Goal: Transaction & Acquisition: Download file/media

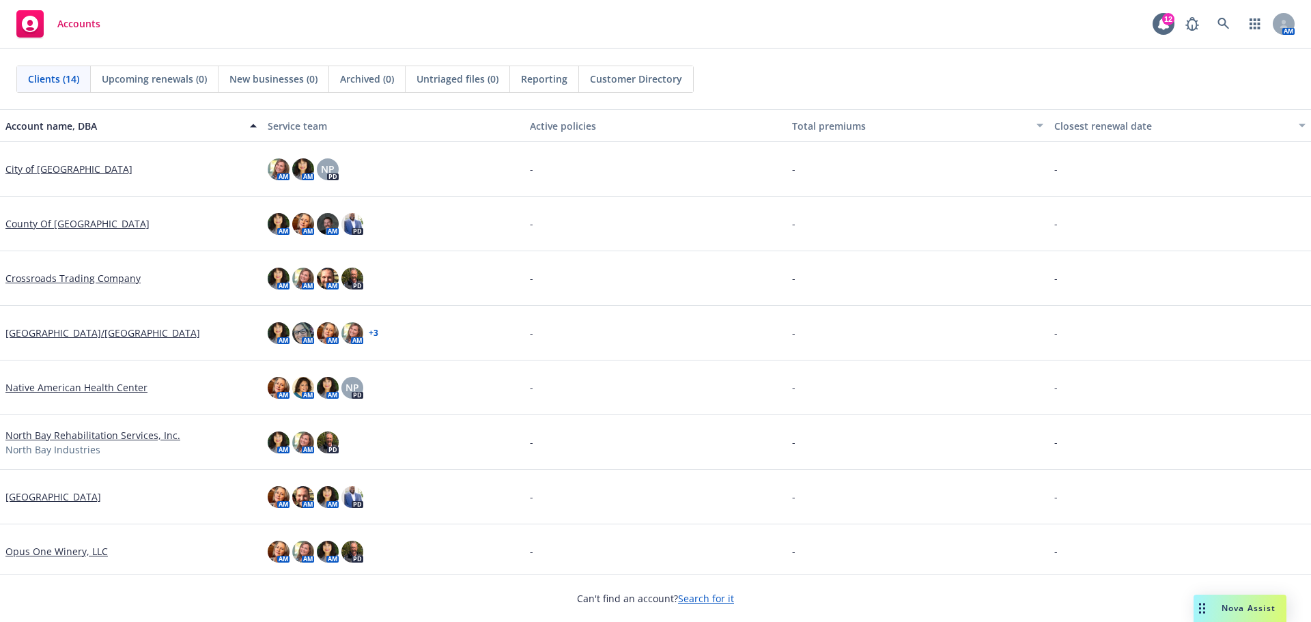
click at [64, 276] on link "Crossroads Trading Company" at bounding box center [72, 278] width 135 height 14
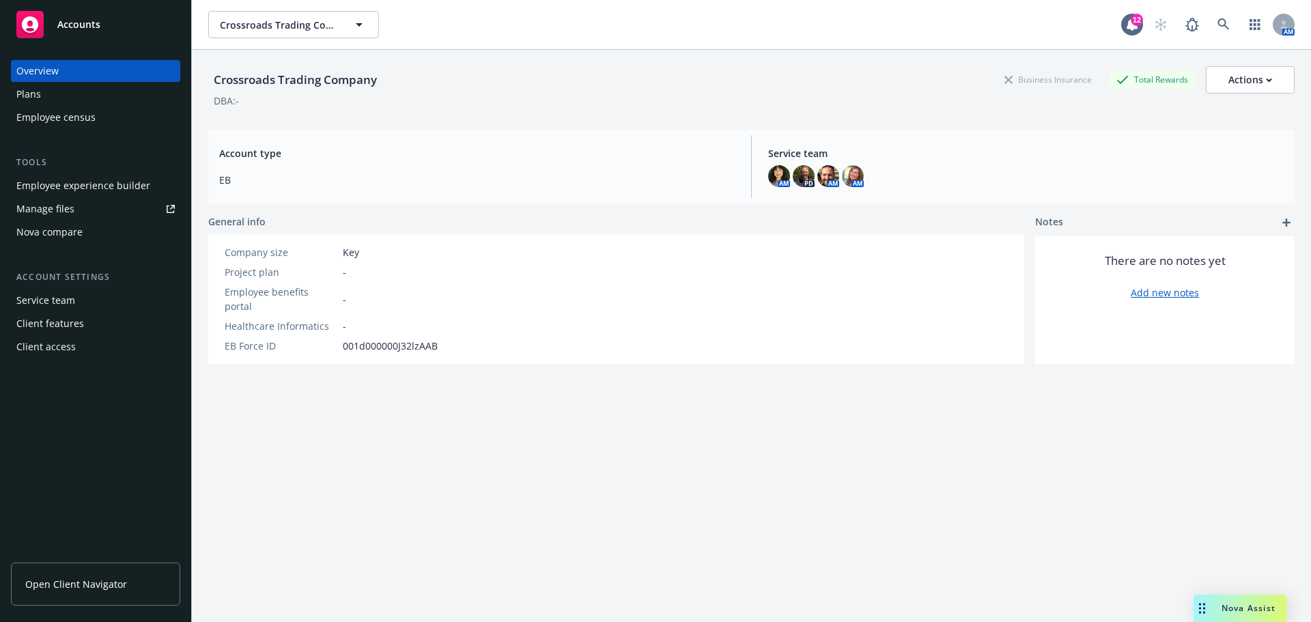
click at [55, 207] on div "Manage files" at bounding box center [45, 209] width 58 height 22
click at [62, 582] on span "Open Client Navigator" at bounding box center [76, 584] width 102 height 14
click at [1236, 612] on span "Nova Assist" at bounding box center [1248, 608] width 54 height 12
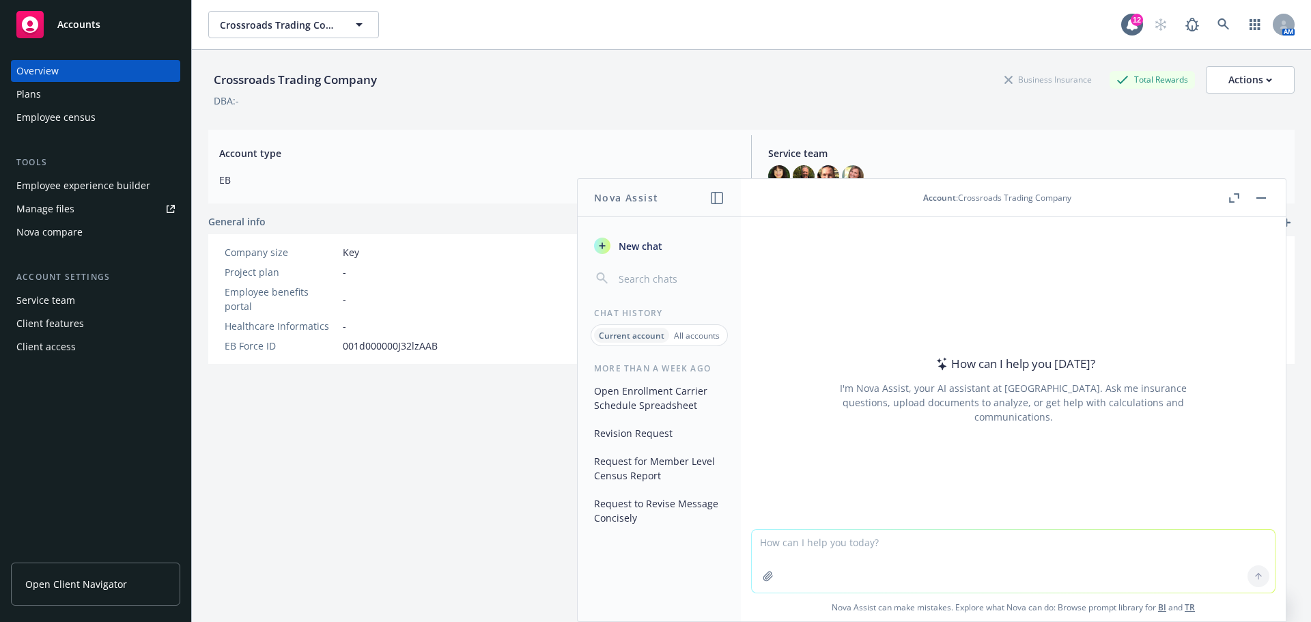
click at [780, 537] on textarea at bounding box center [1013, 561] width 523 height 63
type textarea "Can you please convert to a ppt?"
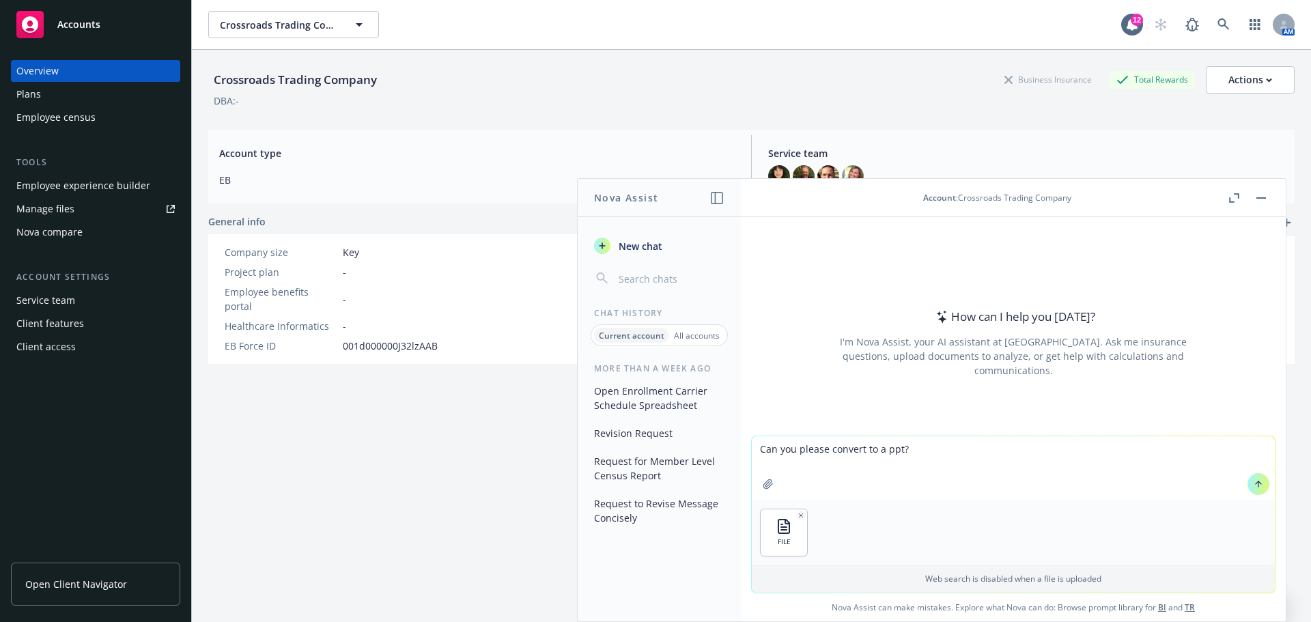
click at [1253, 484] on icon at bounding box center [1258, 484] width 10 height 10
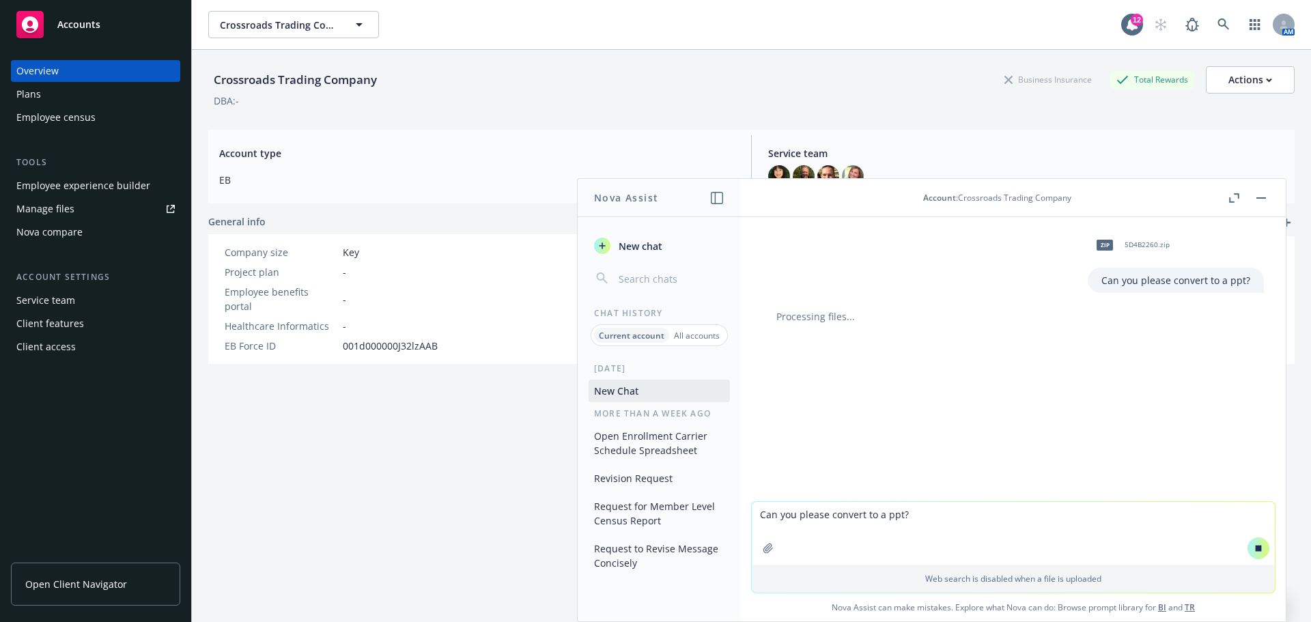
click at [90, 594] on link "Open Client Navigator" at bounding box center [95, 583] width 169 height 43
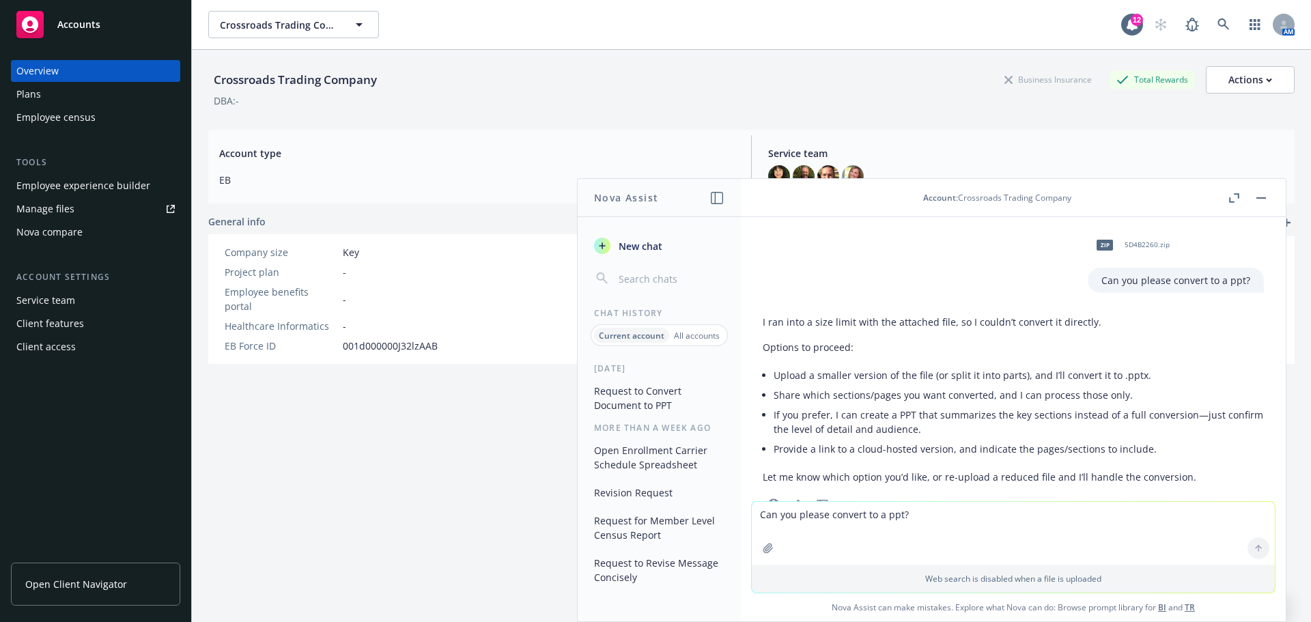
scroll to position [46, 0]
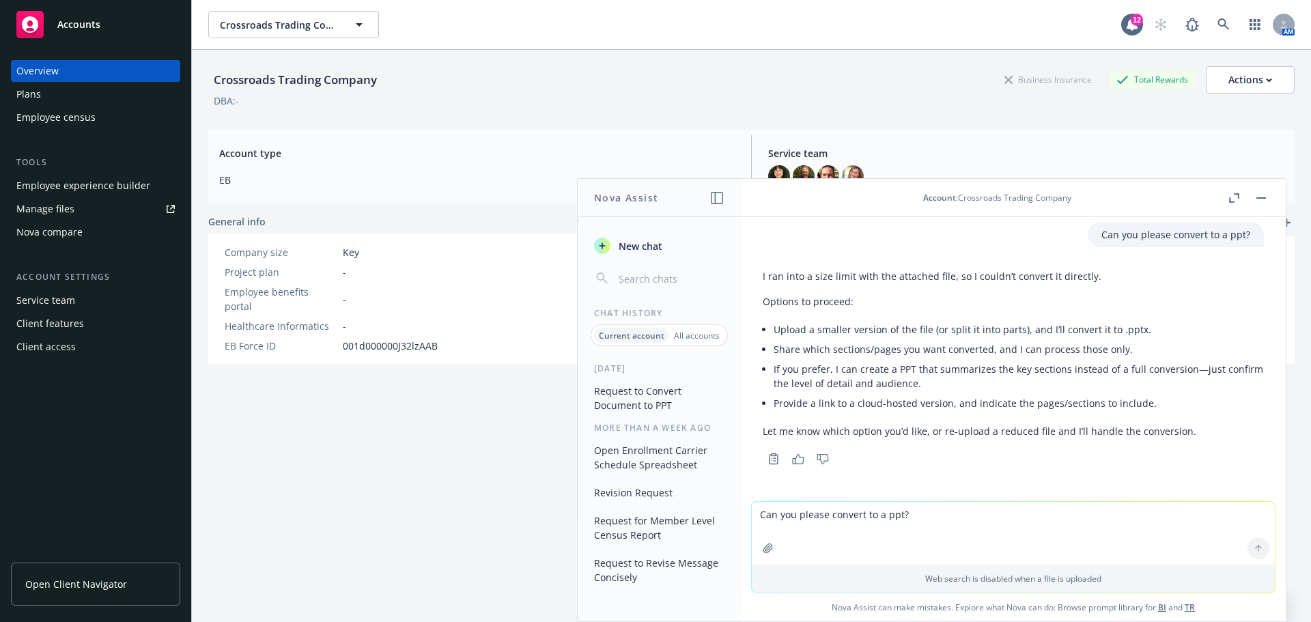
click at [468, 155] on span "Account type" at bounding box center [476, 153] width 515 height 14
click at [55, 211] on div "Manage files" at bounding box center [45, 209] width 58 height 22
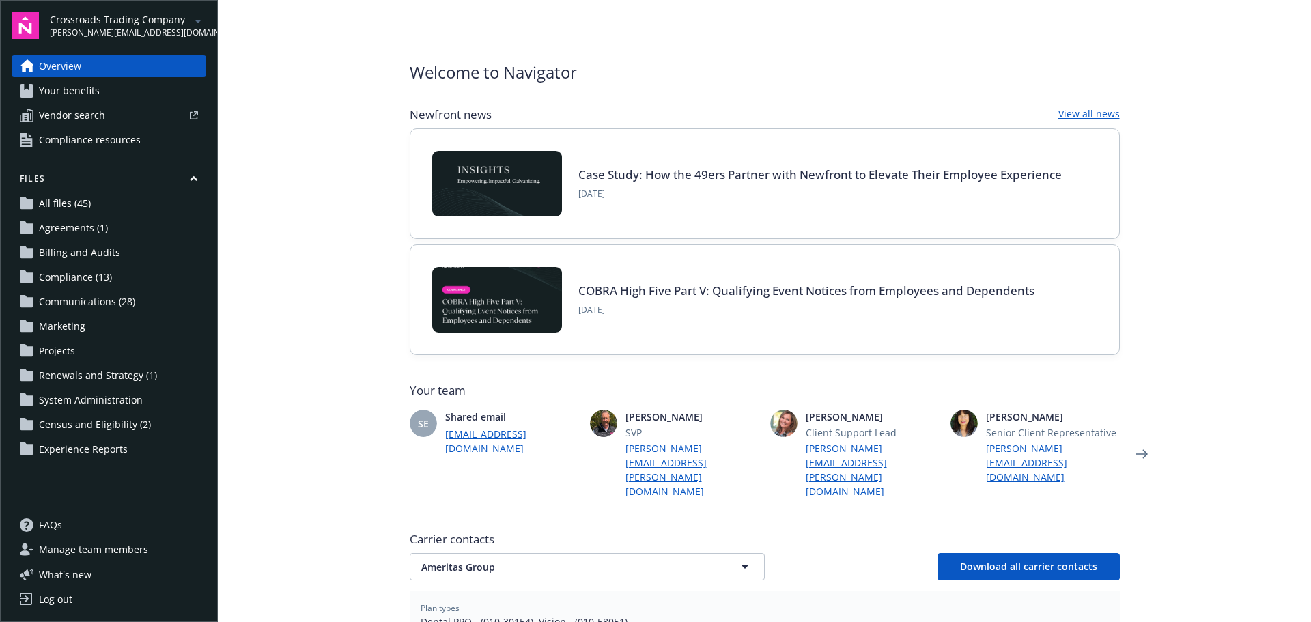
click at [82, 296] on span "Communications (28)" at bounding box center [87, 302] width 96 height 22
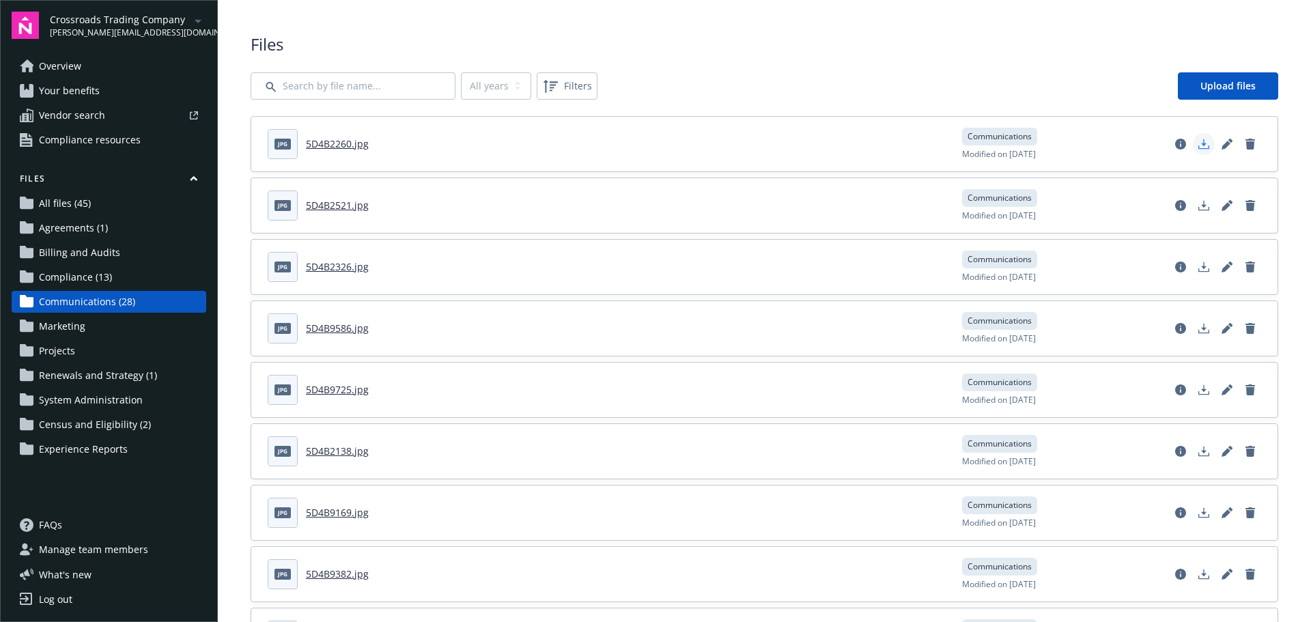
click at [1198, 145] on icon "Download document" at bounding box center [1203, 146] width 11 height 3
click at [1198, 210] on icon "Download document" at bounding box center [1203, 208] width 11 height 3
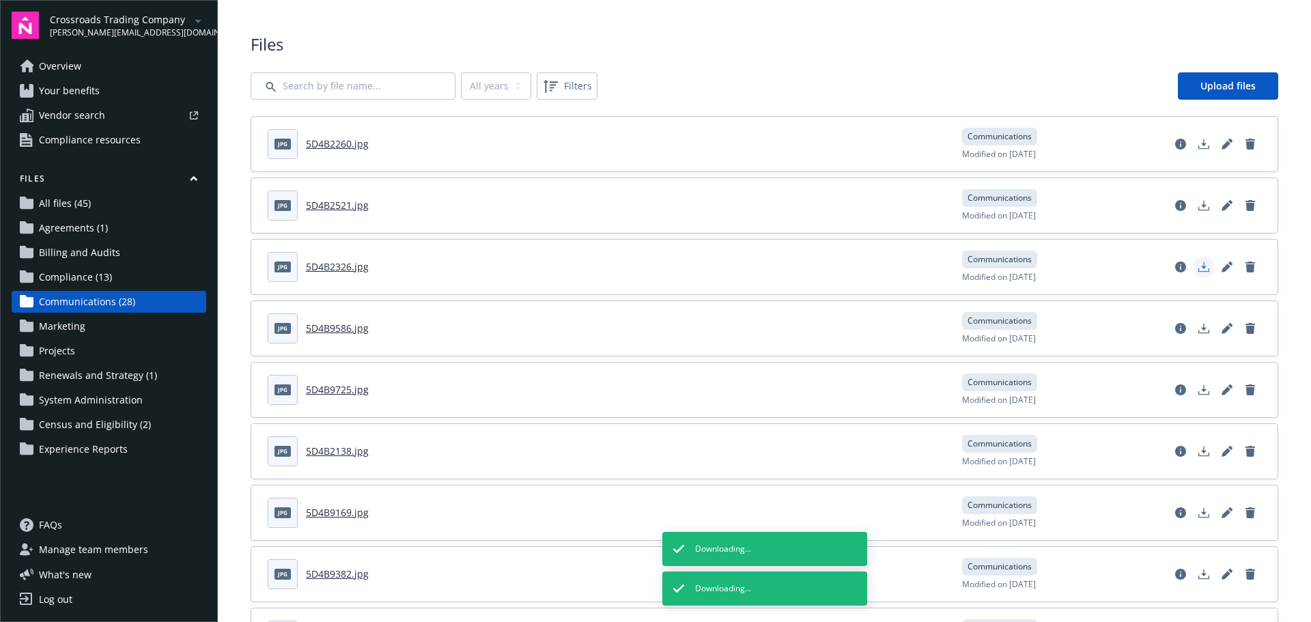
click at [1201, 265] on polygon "Download document" at bounding box center [1203, 265] width 5 height 8
click at [1198, 331] on icon "Download document" at bounding box center [1203, 328] width 11 height 11
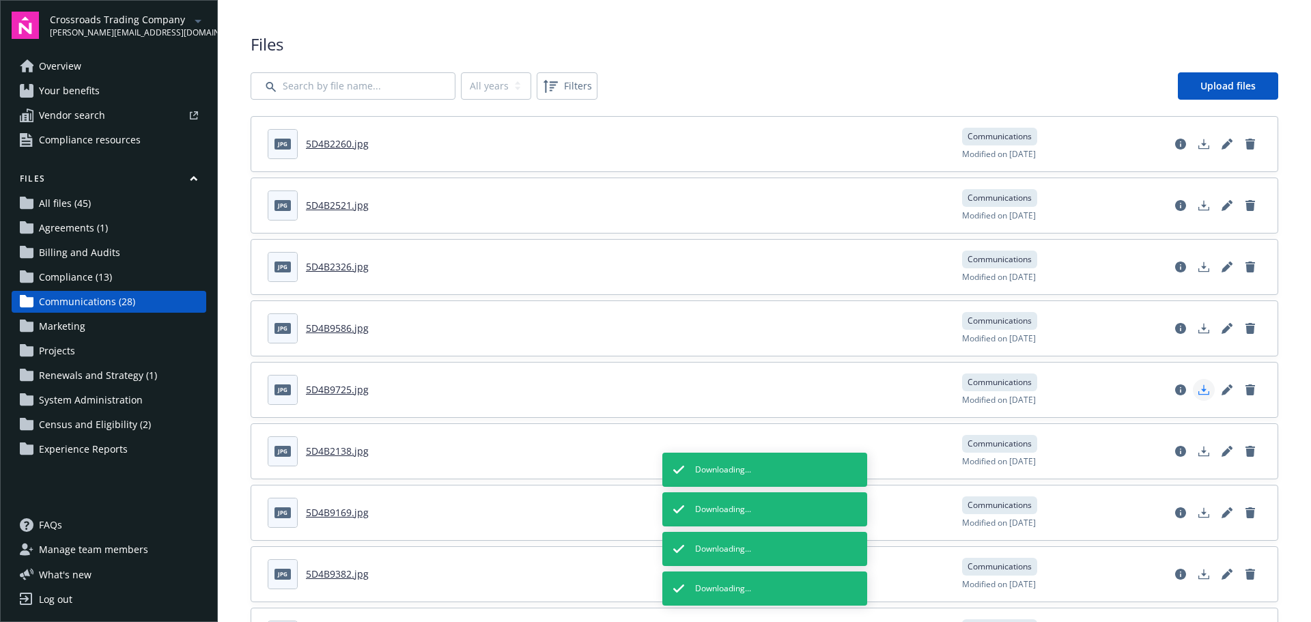
click at [1201, 389] on polygon "Download document" at bounding box center [1203, 388] width 5 height 8
click at [1198, 446] on icon "Download document" at bounding box center [1203, 451] width 11 height 11
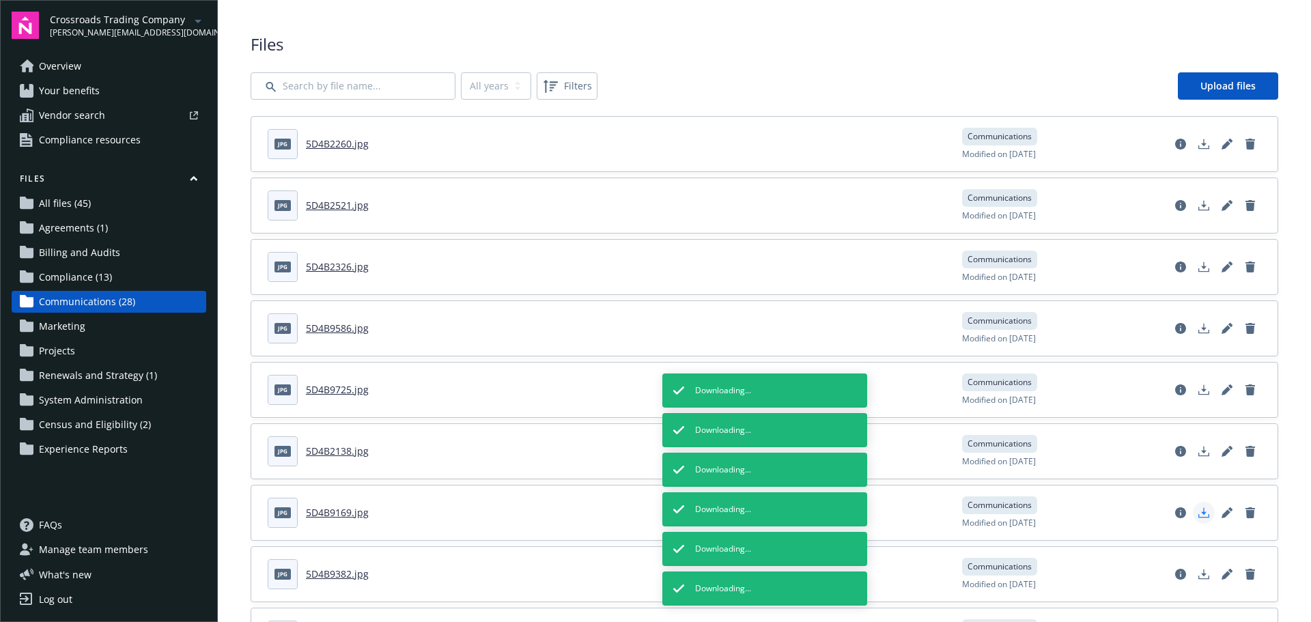
click at [1201, 510] on polygon "Download document" at bounding box center [1203, 511] width 5 height 8
click at [1198, 575] on icon "Download document" at bounding box center [1203, 574] width 11 height 11
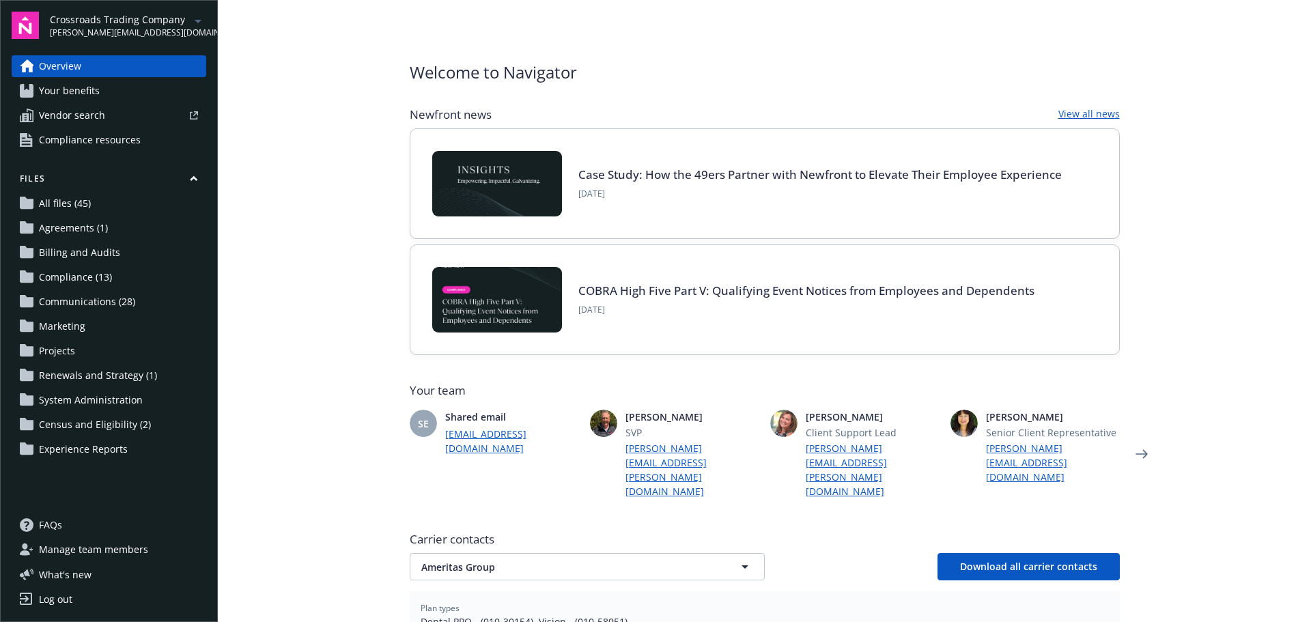
click at [106, 304] on span "Communications (28)" at bounding box center [87, 302] width 96 height 22
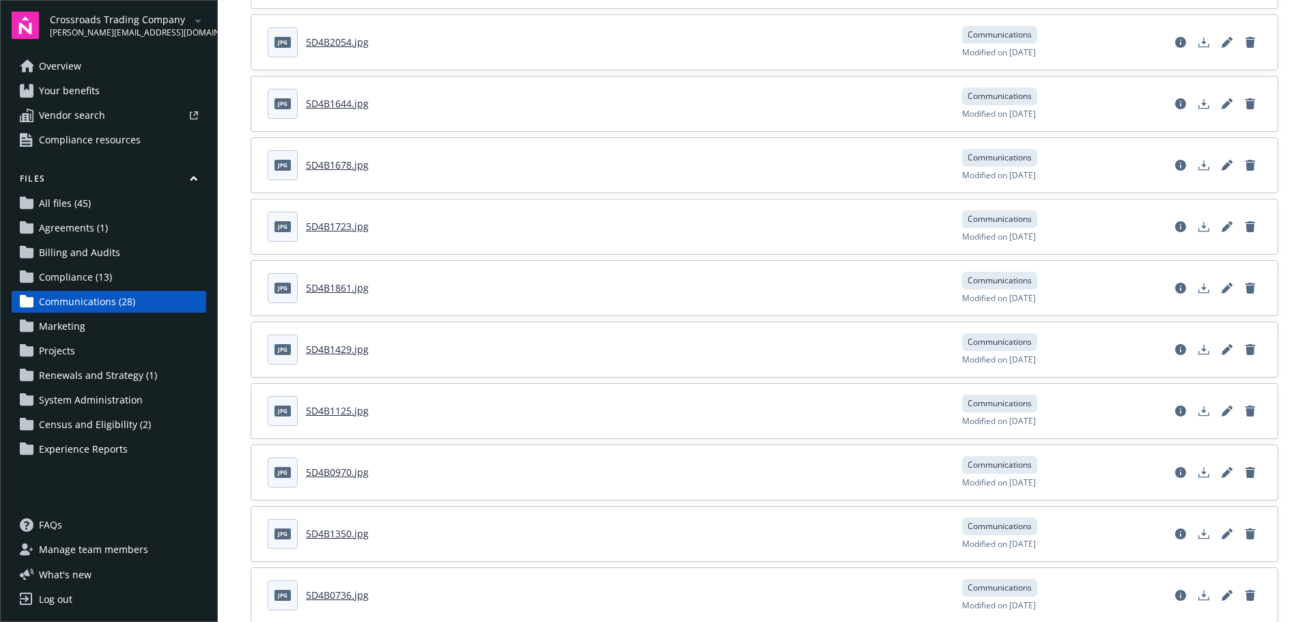
scroll to position [614, 0]
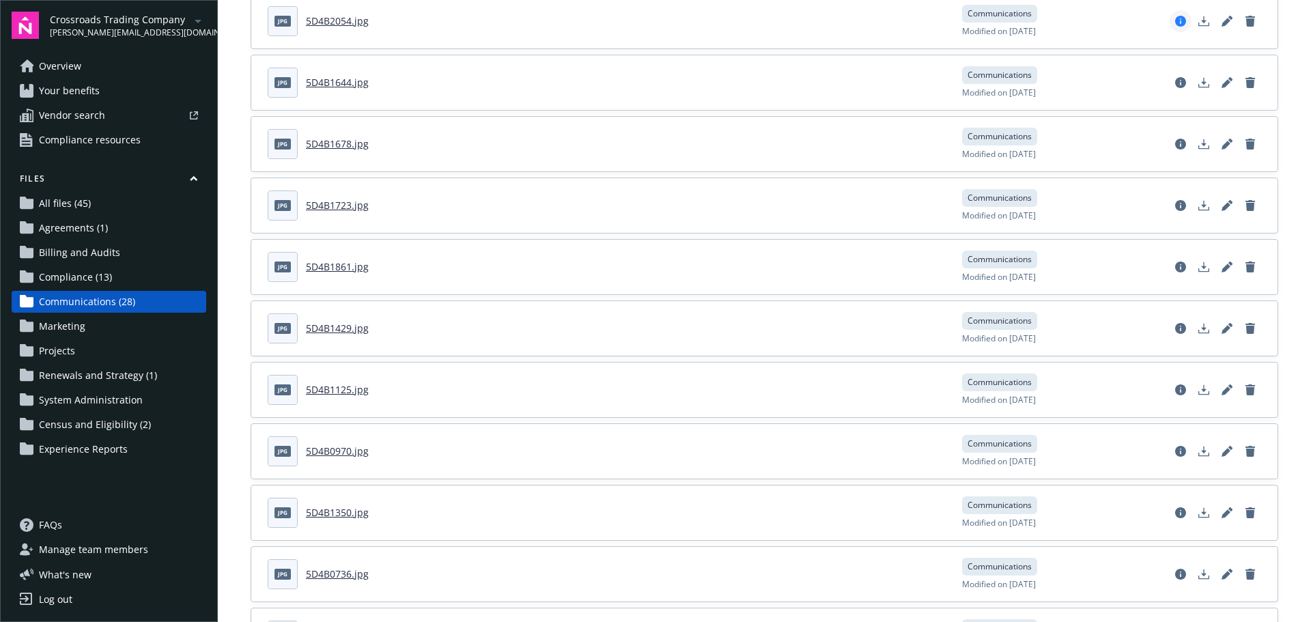
click at [1175, 22] on icon "View file details" at bounding box center [1180, 21] width 11 height 11
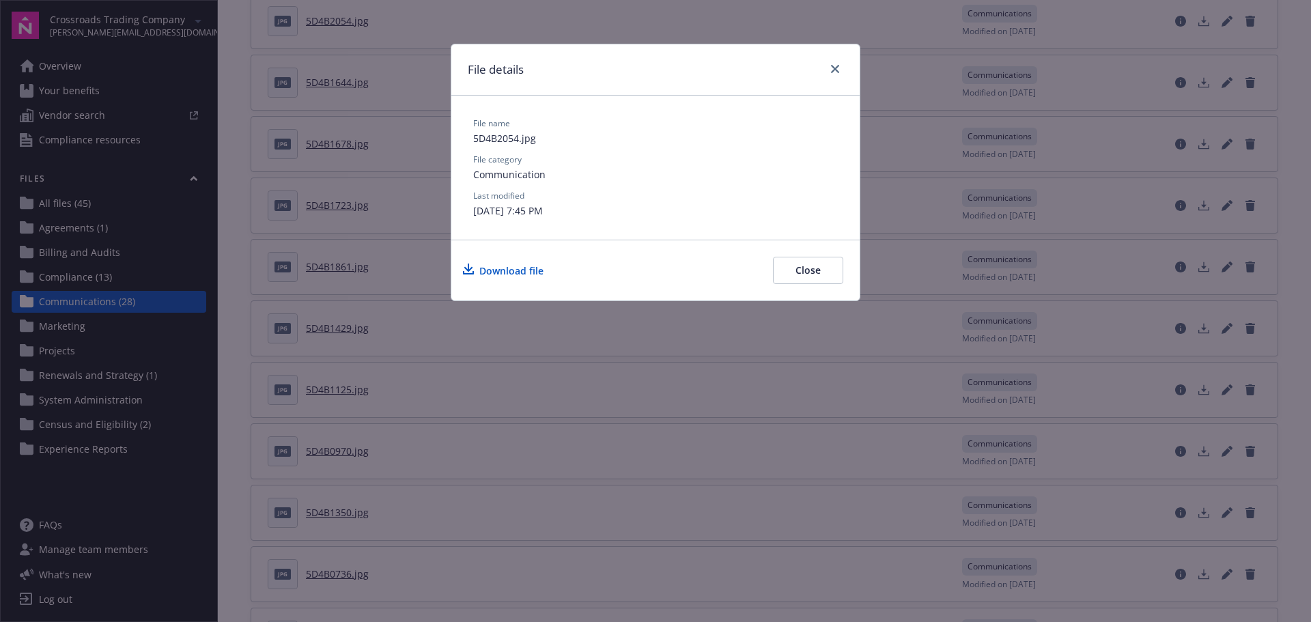
click at [823, 71] on div at bounding box center [832, 70] width 22 height 18
click at [838, 71] on icon "close" at bounding box center [835, 69] width 8 height 8
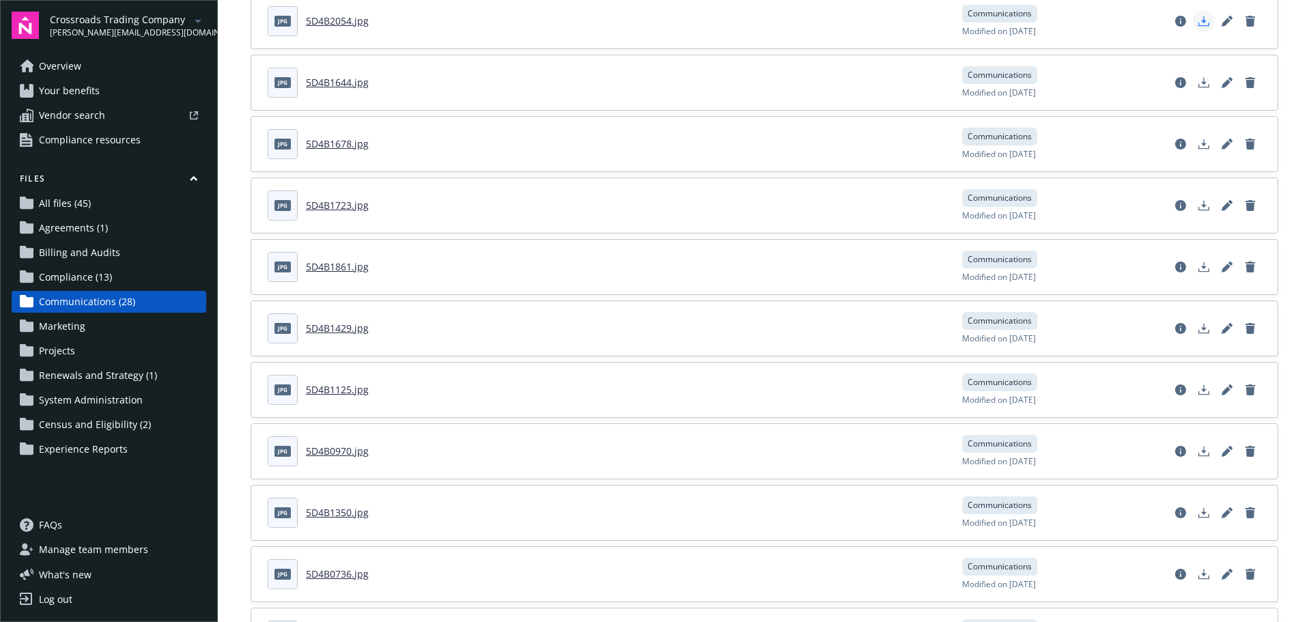
click at [1201, 21] on polygon "Download document" at bounding box center [1203, 20] width 5 height 8
click at [1201, 83] on polygon "Download document" at bounding box center [1203, 81] width 5 height 8
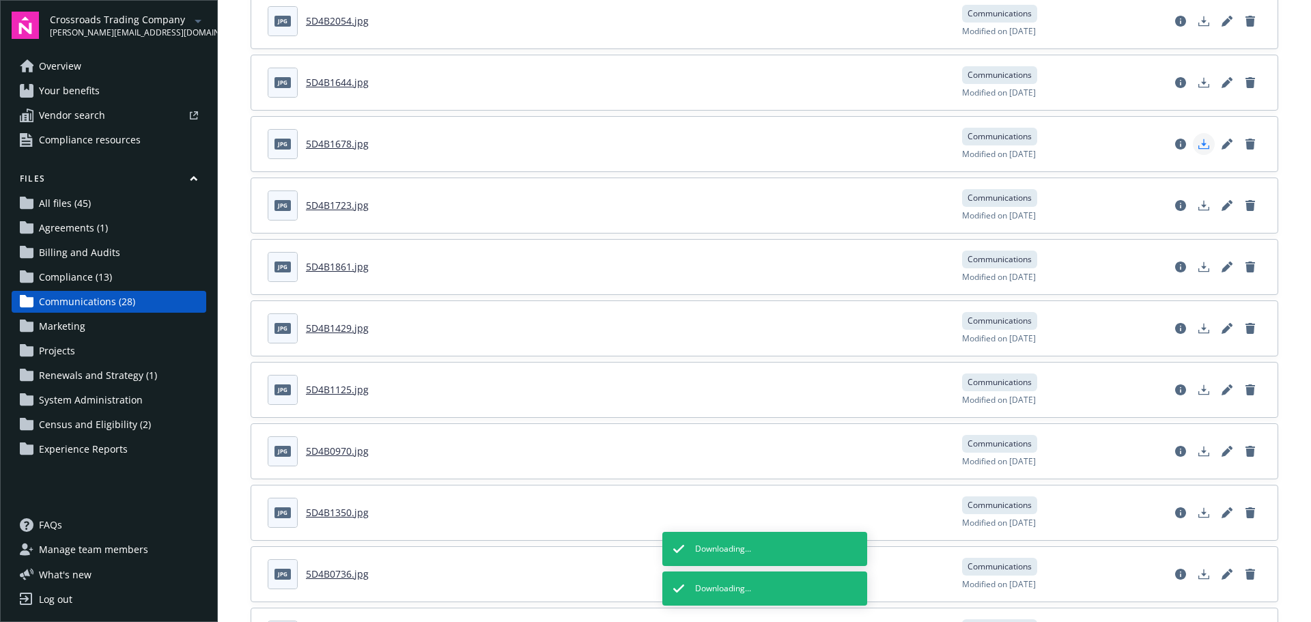
click at [1193, 149] on link "Download document" at bounding box center [1204, 144] width 22 height 22
click at [1198, 201] on icon "Download document" at bounding box center [1203, 205] width 11 height 11
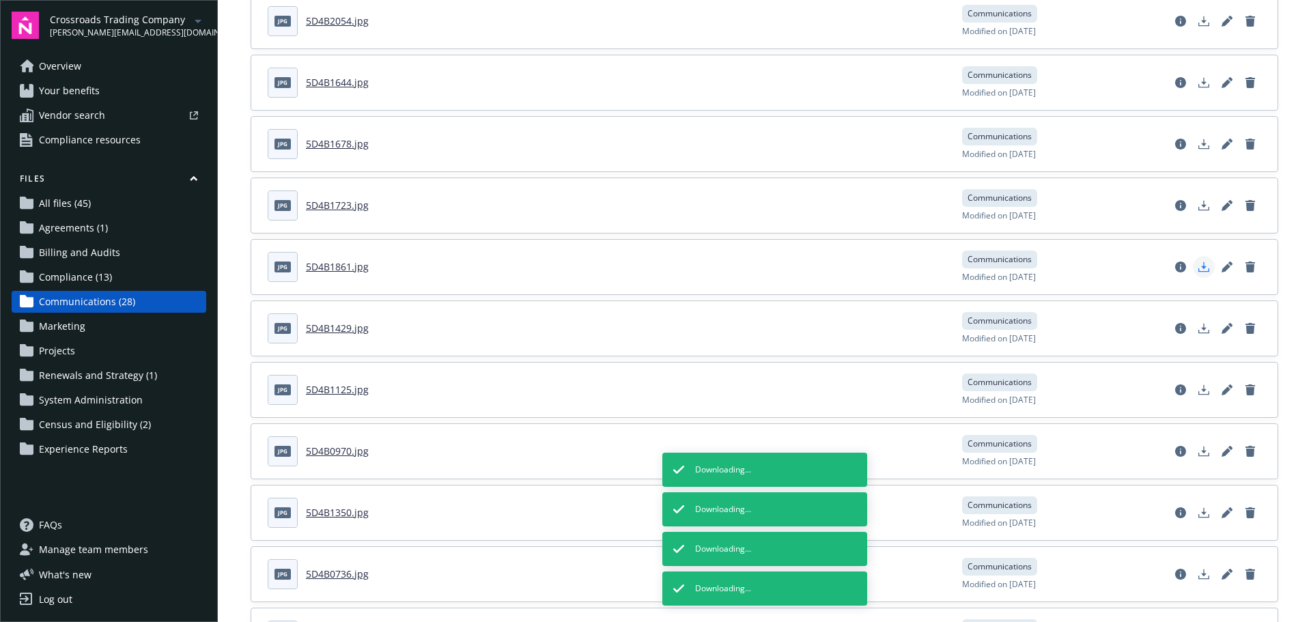
click at [1198, 267] on icon "Download document" at bounding box center [1203, 266] width 11 height 11
click at [1198, 331] on icon "Download document" at bounding box center [1203, 328] width 11 height 11
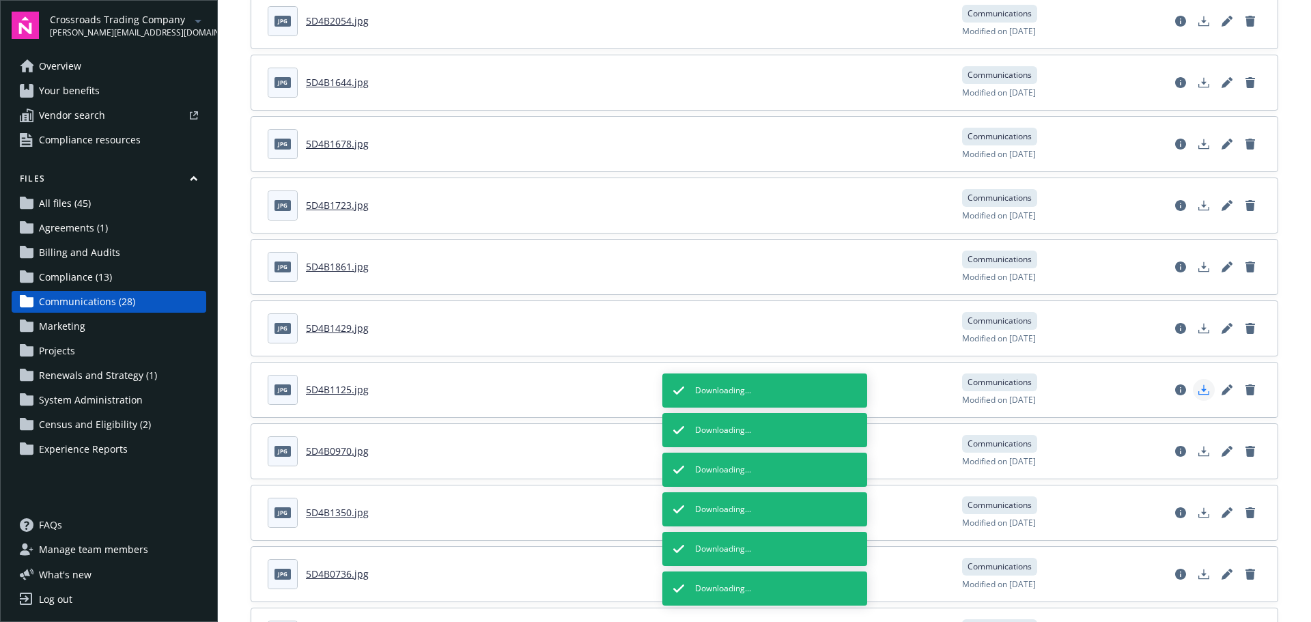
click at [1201, 389] on polygon "Download document" at bounding box center [1203, 388] width 5 height 8
click at [1198, 454] on icon "Download document" at bounding box center [1203, 451] width 11 height 11
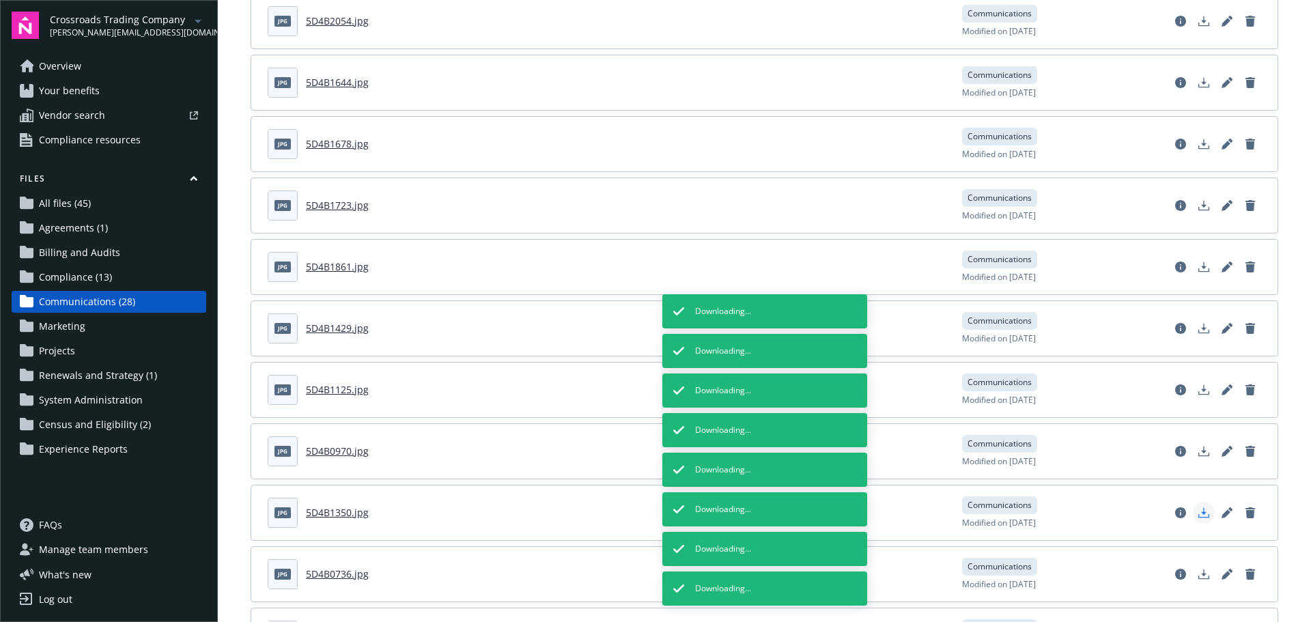
click at [1198, 513] on icon "Download document" at bounding box center [1203, 512] width 11 height 11
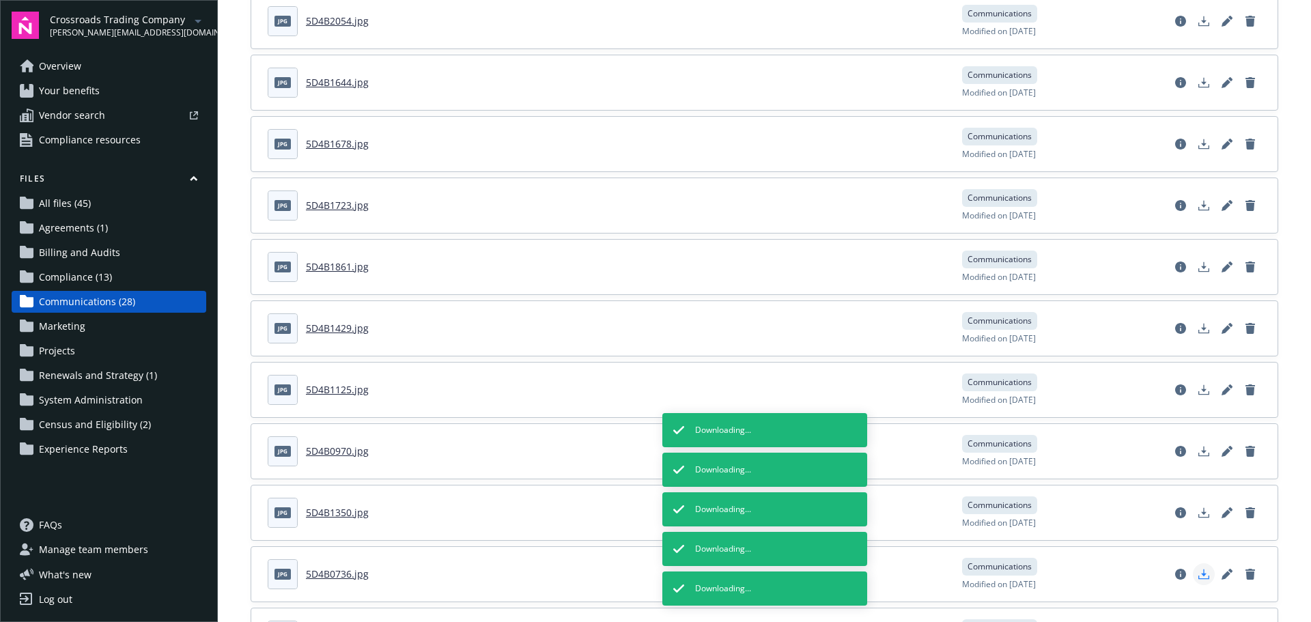
click at [1201, 574] on polygon "Download document" at bounding box center [1203, 573] width 5 height 8
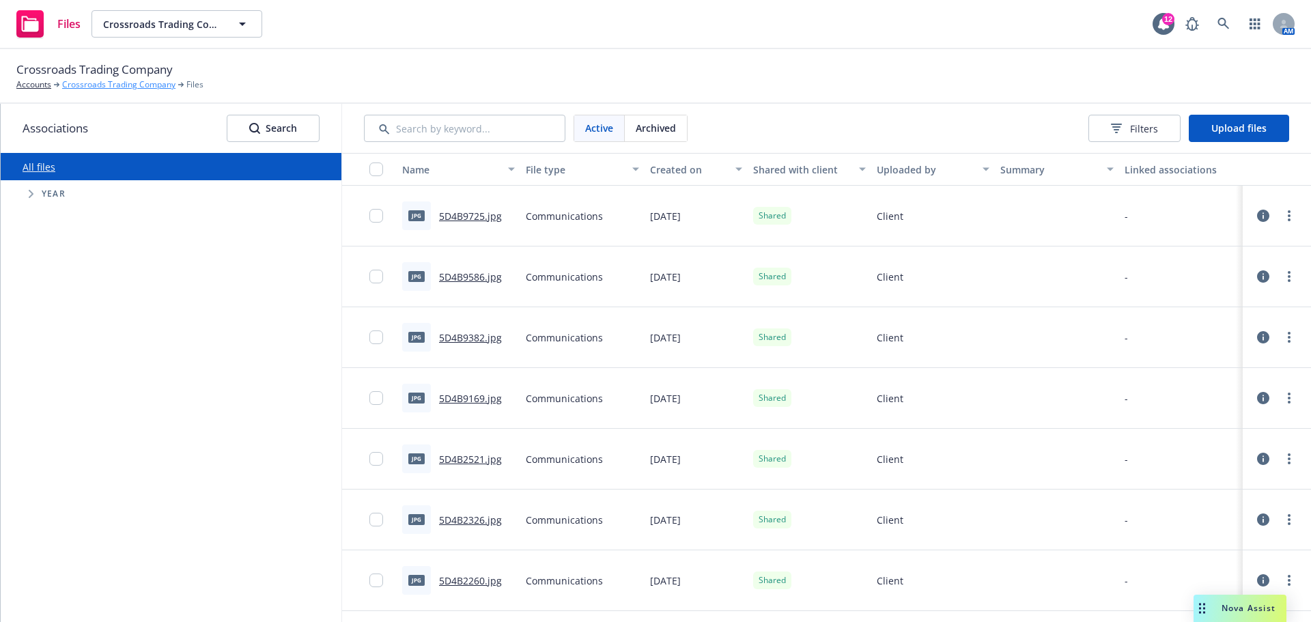
click at [122, 82] on link "Crossroads Trading Company" at bounding box center [118, 84] width 113 height 12
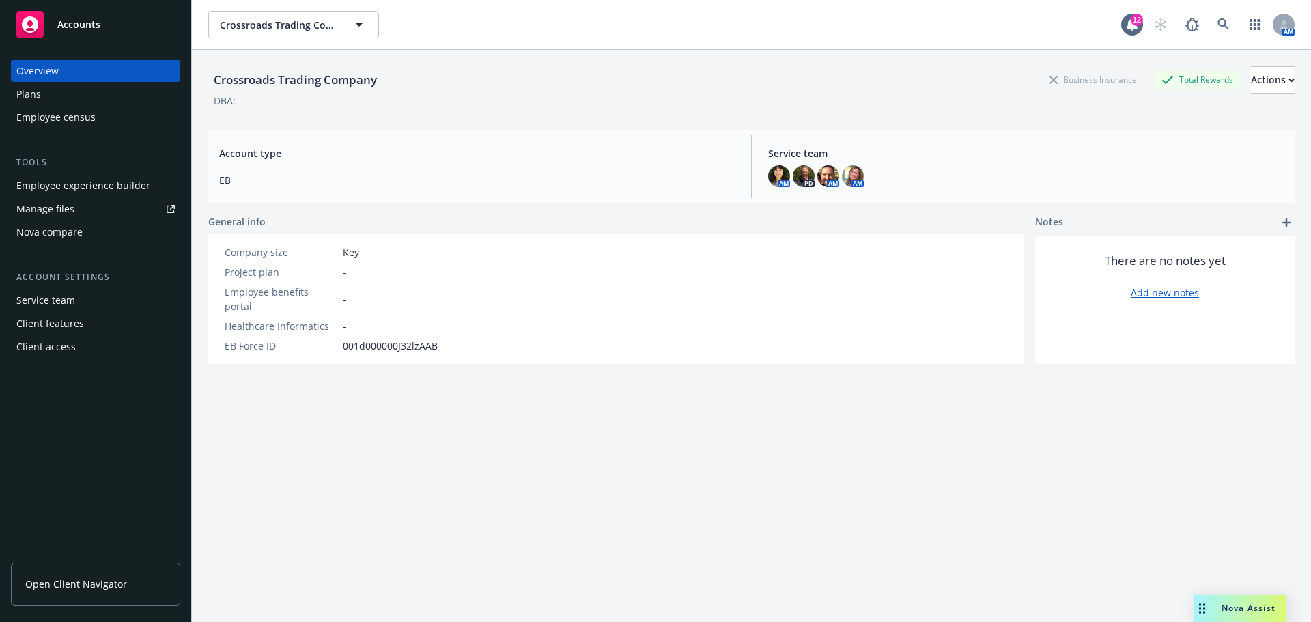
click at [88, 589] on span "Open Client Navigator" at bounding box center [76, 584] width 102 height 14
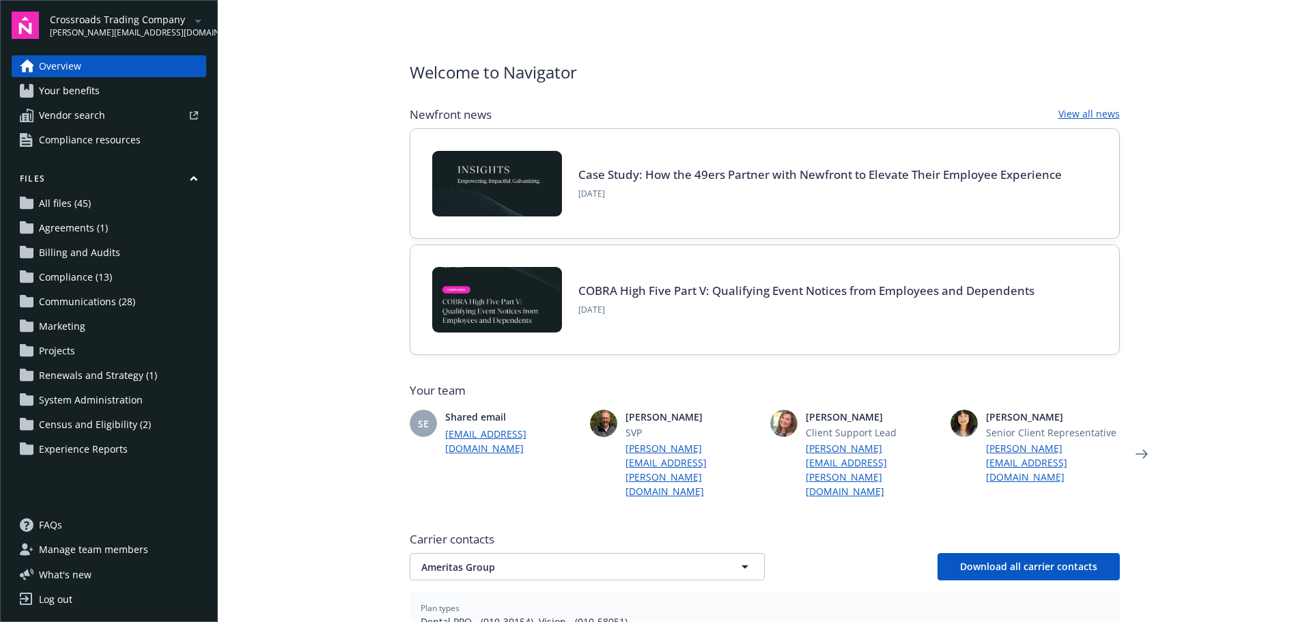
click at [102, 300] on span "Communications (28)" at bounding box center [87, 302] width 96 height 22
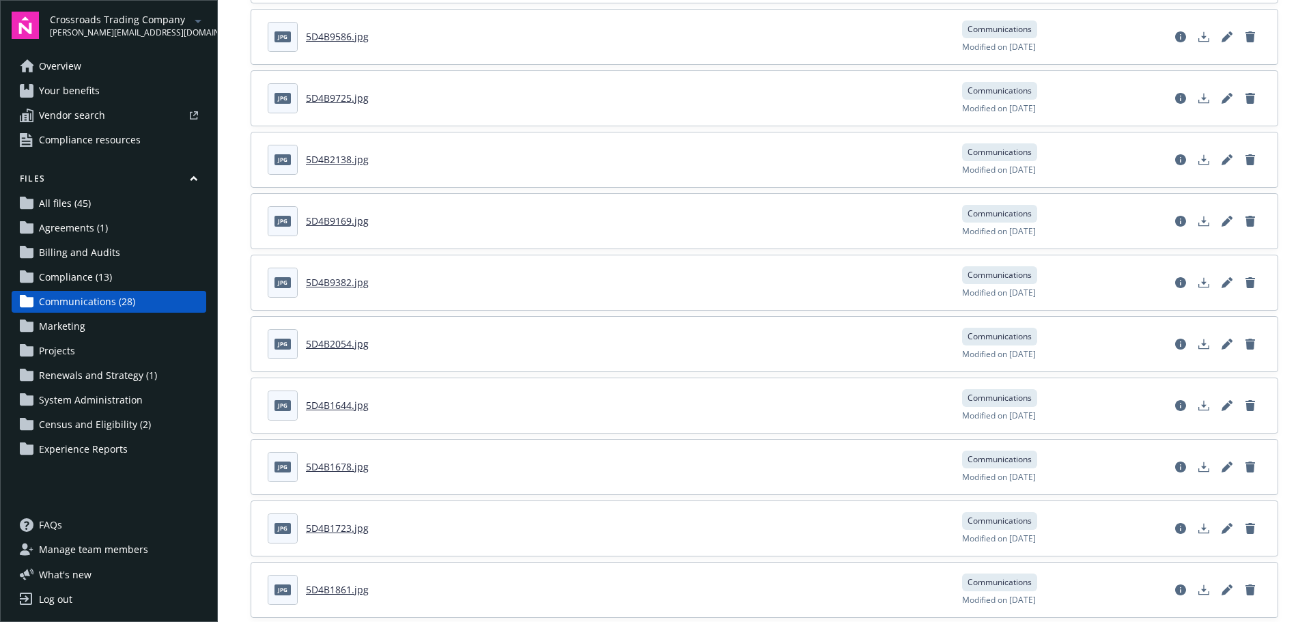
scroll to position [341, 0]
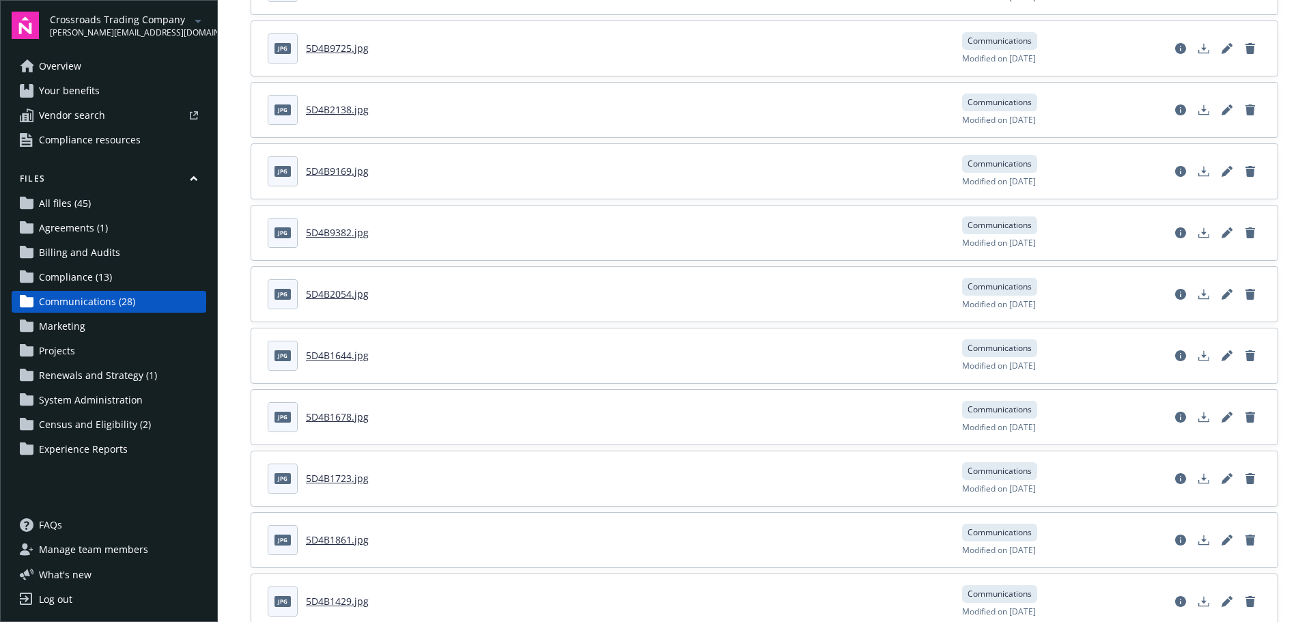
click at [327, 295] on link "5D4B2054.jpg" at bounding box center [337, 293] width 63 height 13
click at [326, 354] on link "5D4B1644.jpg" at bounding box center [337, 355] width 63 height 13
click at [330, 413] on link "5D4B1678.jpg" at bounding box center [337, 416] width 63 height 13
click at [321, 477] on link "5D4B1723.jpg" at bounding box center [337, 478] width 63 height 13
click at [335, 481] on link "5D4B1723.jpg" at bounding box center [337, 478] width 63 height 13
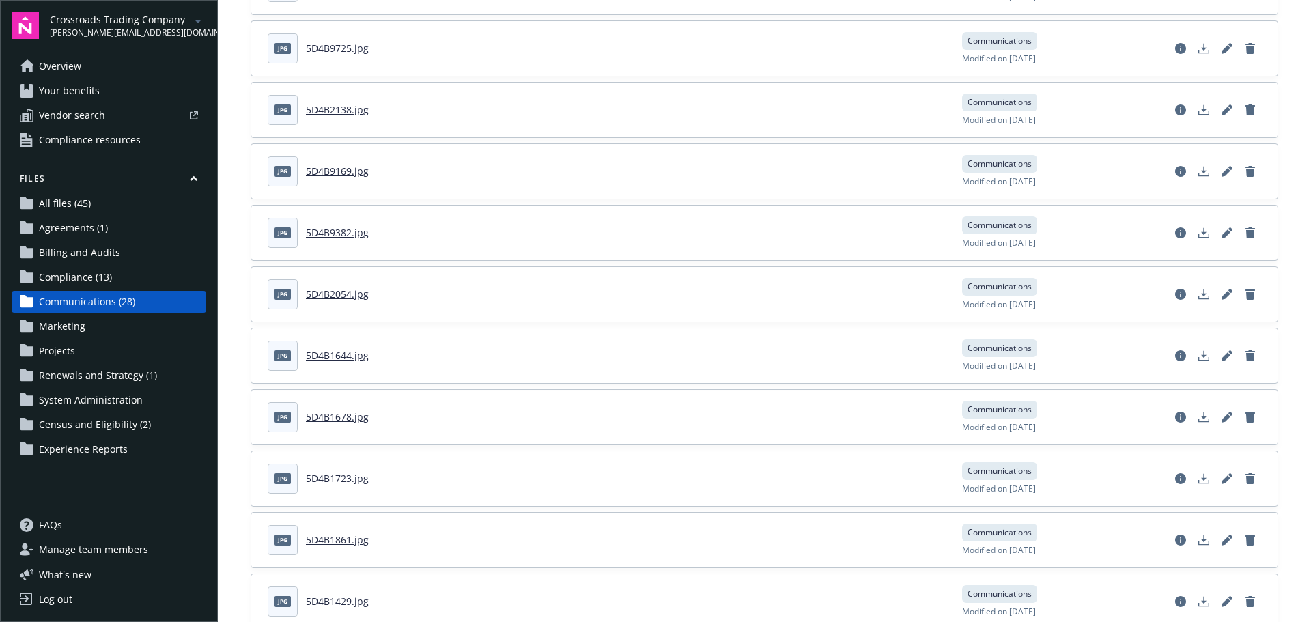
click at [325, 543] on link "5D4B1861.jpg" at bounding box center [337, 539] width 63 height 13
click at [332, 546] on div "5D4B1861.jpg" at bounding box center [337, 539] width 63 height 14
click at [332, 540] on link "5D4B1861.jpg" at bounding box center [337, 539] width 63 height 13
click at [337, 601] on link "5D4B1429.jpg" at bounding box center [337, 601] width 63 height 13
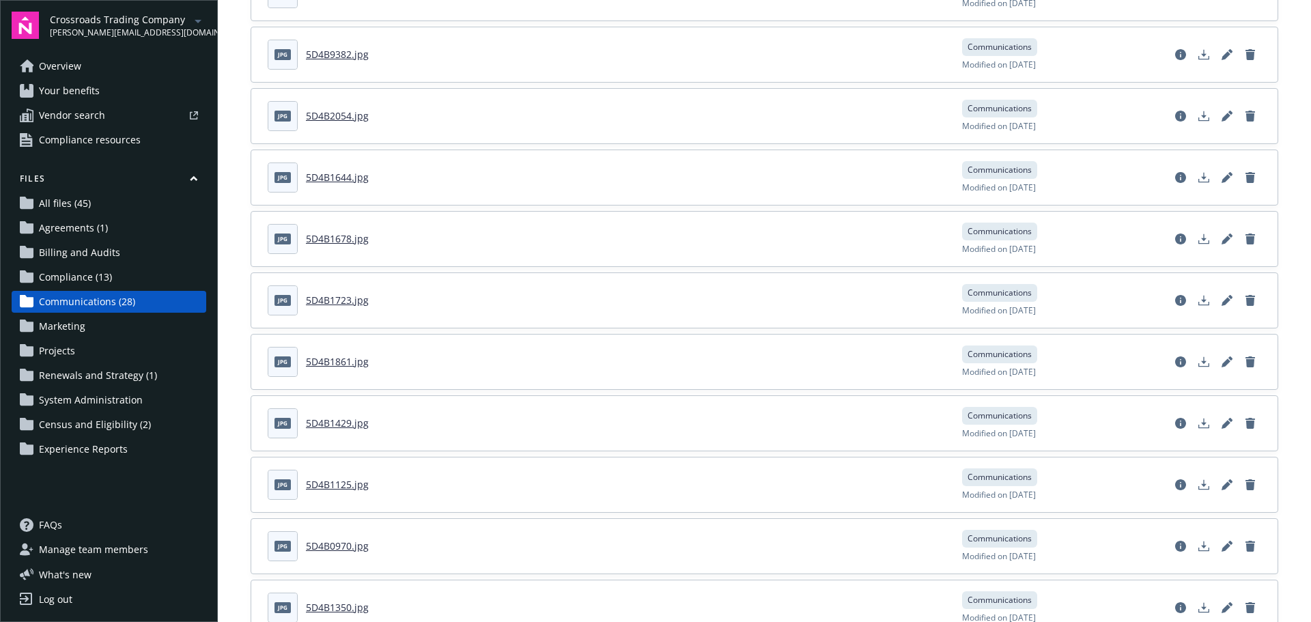
scroll to position [546, 0]
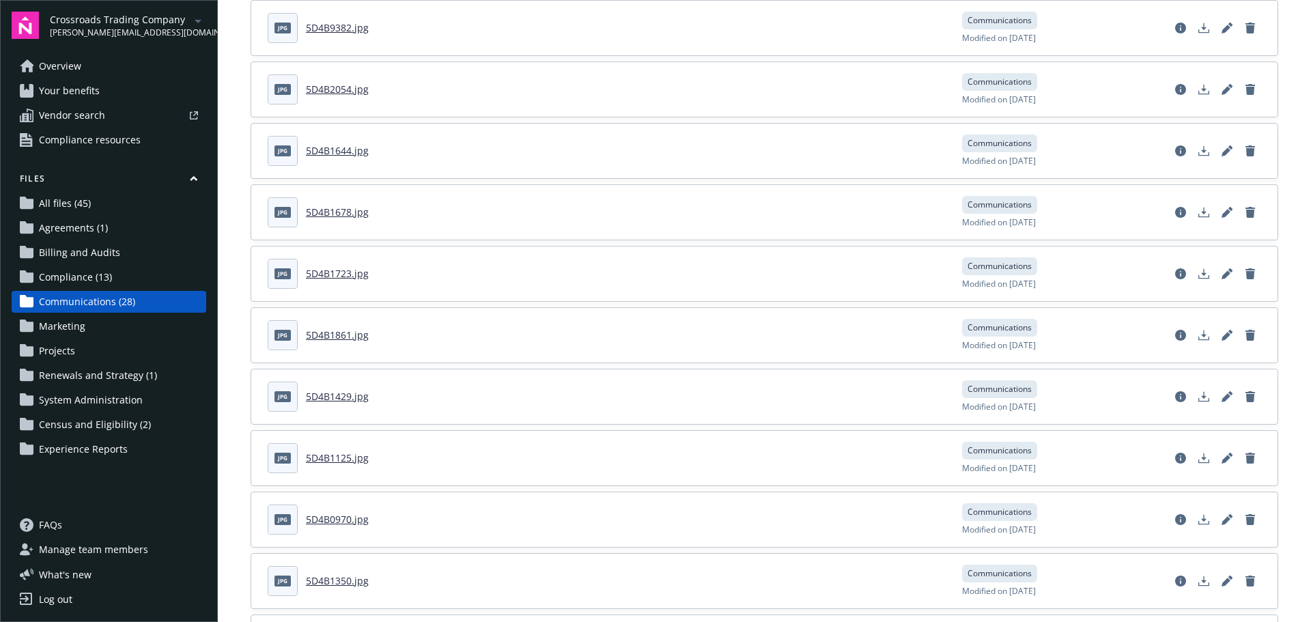
click at [333, 462] on link "5D4B1125.jpg" at bounding box center [337, 457] width 63 height 13
click at [320, 584] on link "5D4B1350.jpg" at bounding box center [337, 580] width 63 height 13
click at [326, 578] on link "5D4B1350.jpg" at bounding box center [337, 580] width 63 height 13
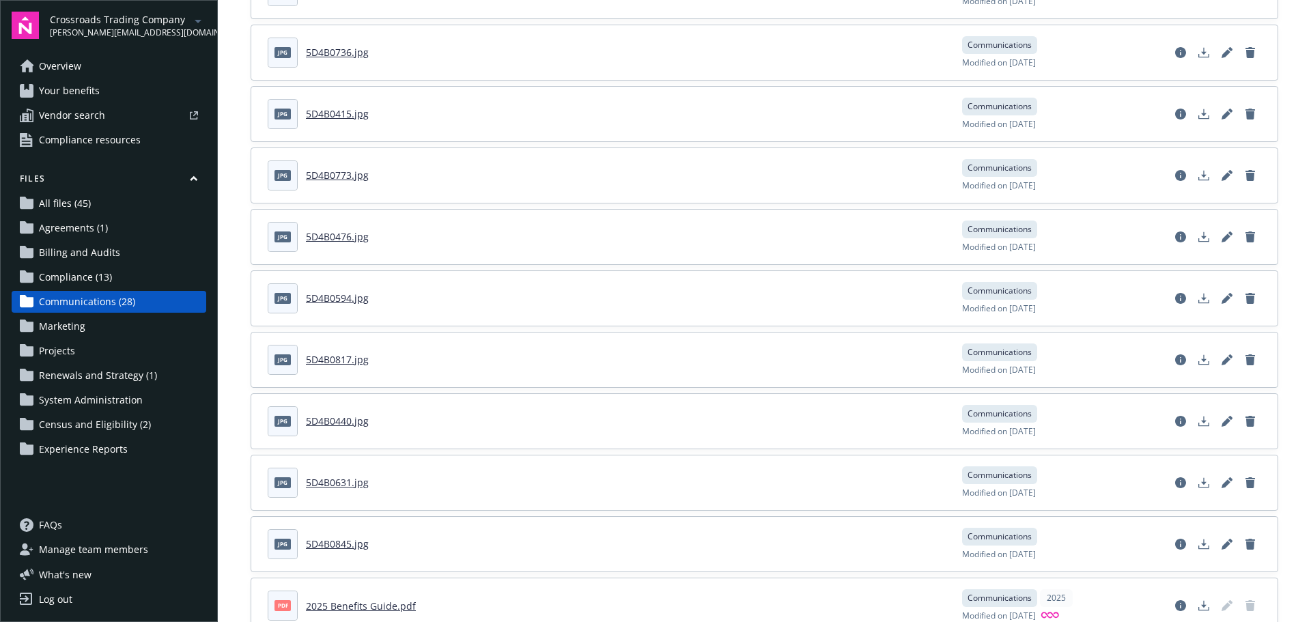
scroll to position [1160, 0]
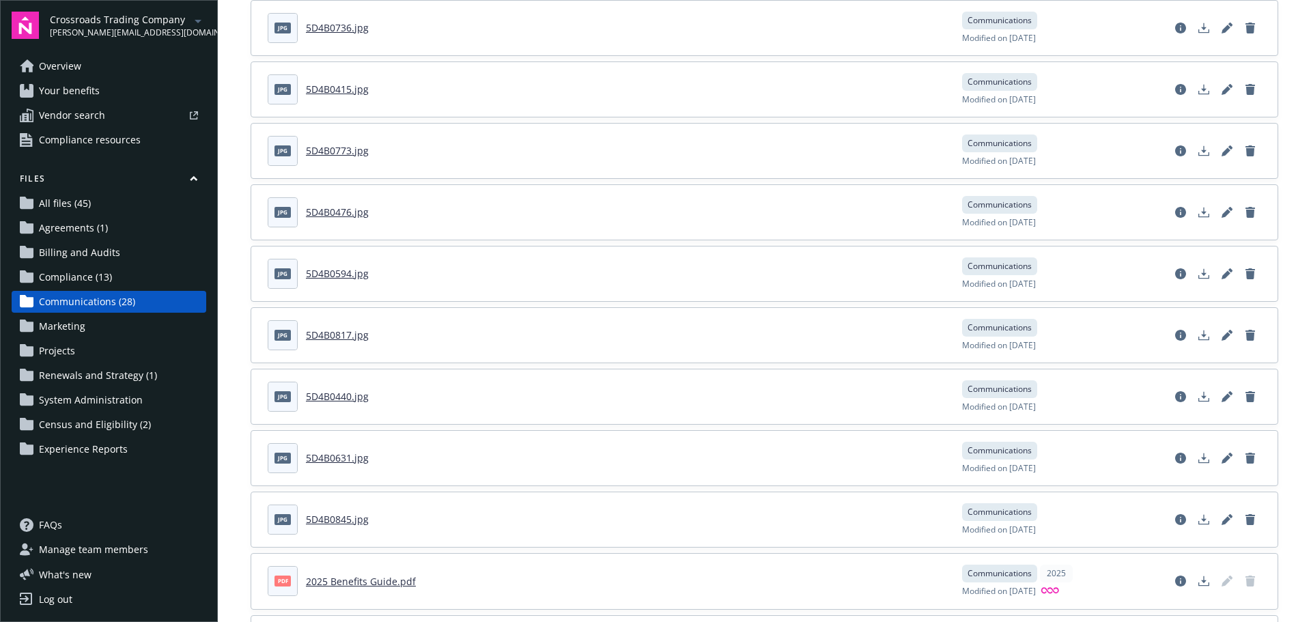
click at [341, 24] on link "5D4B0736.jpg" at bounding box center [337, 27] width 63 height 13
click at [326, 83] on link "5D4B0415.jpg" at bounding box center [337, 89] width 63 height 13
click at [334, 152] on link "5D4B0773.jpg" at bounding box center [337, 150] width 63 height 13
click at [337, 276] on link "5D4B0594.jpg" at bounding box center [337, 273] width 63 height 13
click at [323, 333] on link "5D4B0817.jpg" at bounding box center [337, 334] width 63 height 13
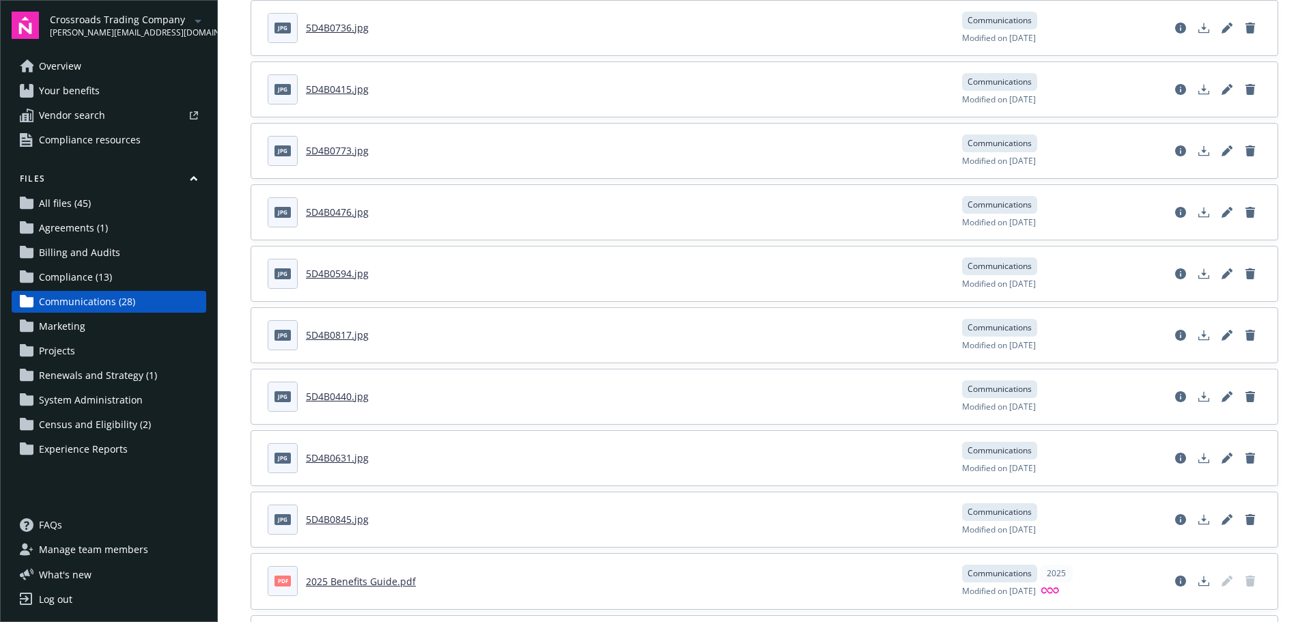
click at [342, 401] on link "5D4B0440.jpg" at bounding box center [337, 396] width 63 height 13
click at [322, 456] on link "5D4B0631.jpg" at bounding box center [337, 457] width 63 height 13
click at [331, 520] on link "5D4B0845.jpg" at bounding box center [337, 519] width 63 height 13
click at [337, 455] on link "5D4B0631.jpg" at bounding box center [337, 457] width 63 height 13
click at [333, 517] on link "5D4B0845.jpg" at bounding box center [337, 519] width 63 height 13
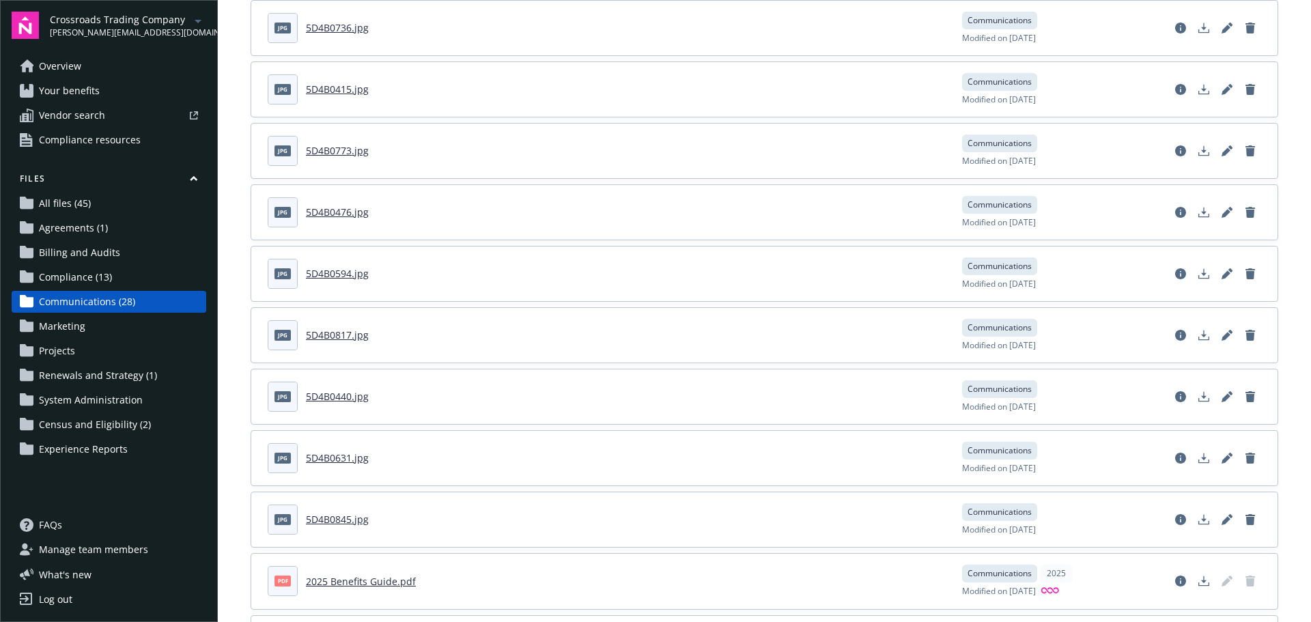
click at [329, 458] on link "5D4B0631.jpg" at bounding box center [337, 457] width 63 height 13
drag, startPoint x: 339, startPoint y: 459, endPoint x: 1810, endPoint y: 362, distance: 1474.2
click at [1310, 362] on html "Crossroads Trading Company alaine.gallanosa@newfront.com Overview Your benefits…" at bounding box center [655, 311] width 1311 height 622
click at [352, 471] on header "jpg 5D4B0631.jpg" at bounding box center [607, 458] width 678 height 30
click at [1198, 459] on icon "Download document" at bounding box center [1203, 458] width 11 height 11
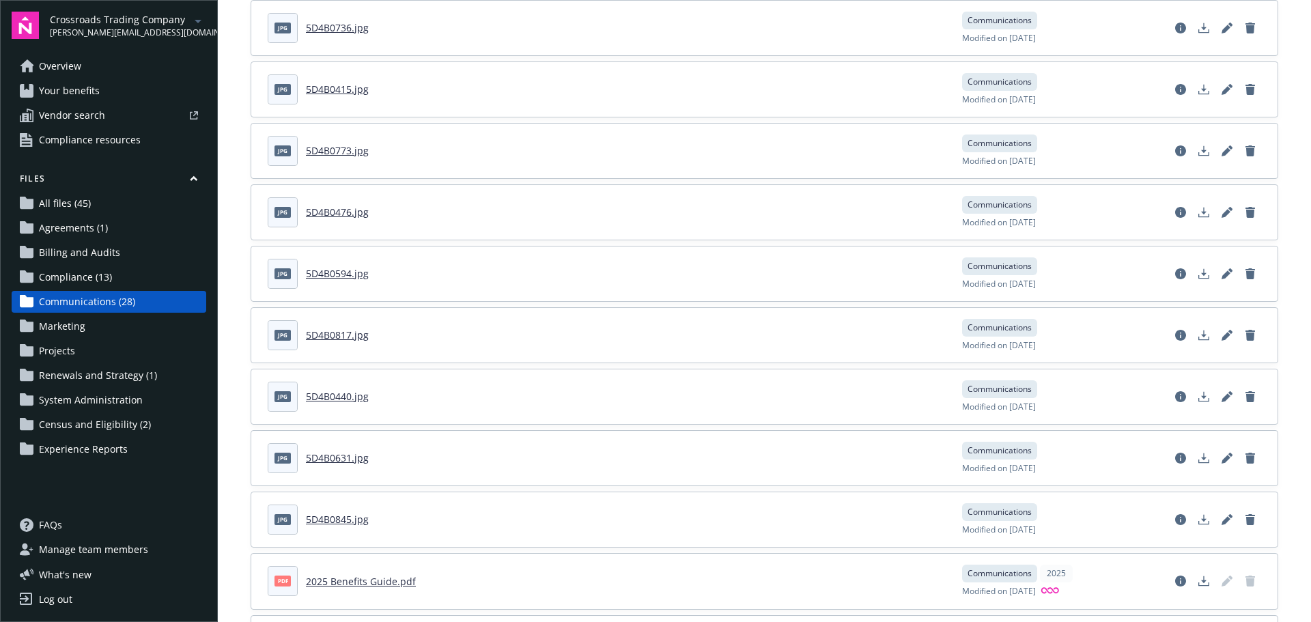
click at [327, 334] on link "5D4B0817.jpg" at bounding box center [337, 334] width 63 height 13
click at [331, 25] on link "5D4B0736.jpg" at bounding box center [337, 27] width 63 height 13
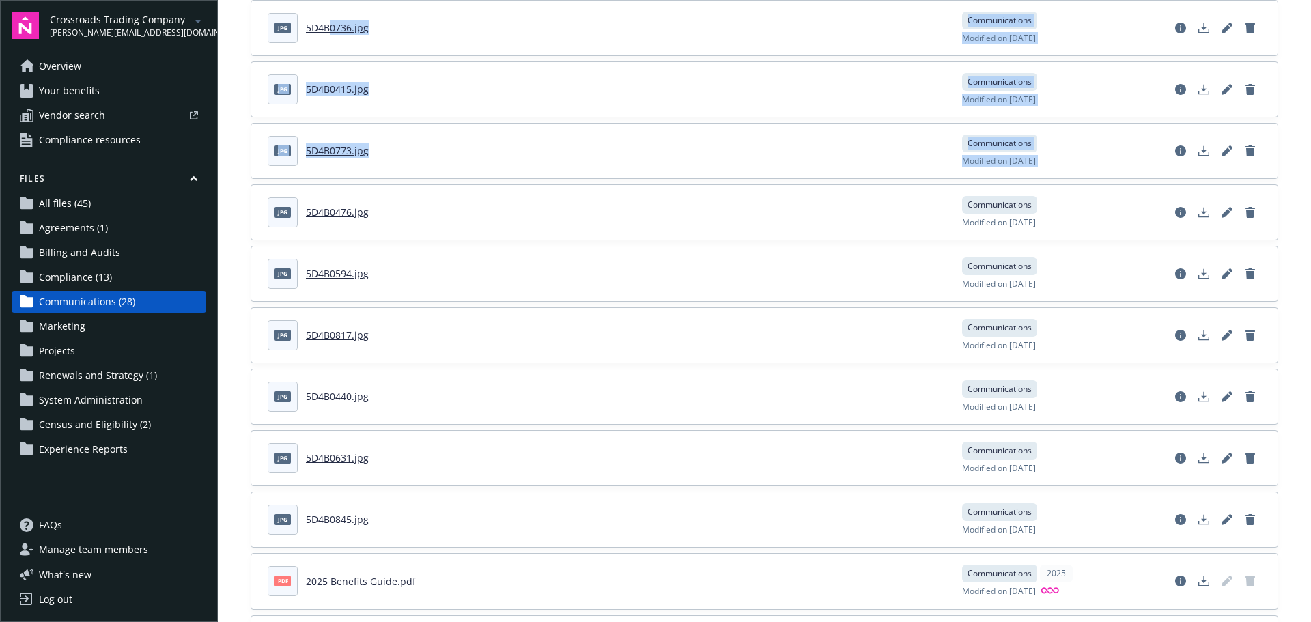
drag, startPoint x: 339, startPoint y: 26, endPoint x: 1756, endPoint y: 144, distance: 1421.3
click at [1310, 144] on html "Crossroads Trading Company alaine.gallanosa@newfront.com Overview Your benefits…" at bounding box center [655, 311] width 1311 height 622
click at [330, 18] on header "jpg 5D4B0736.jpg" at bounding box center [607, 28] width 678 height 30
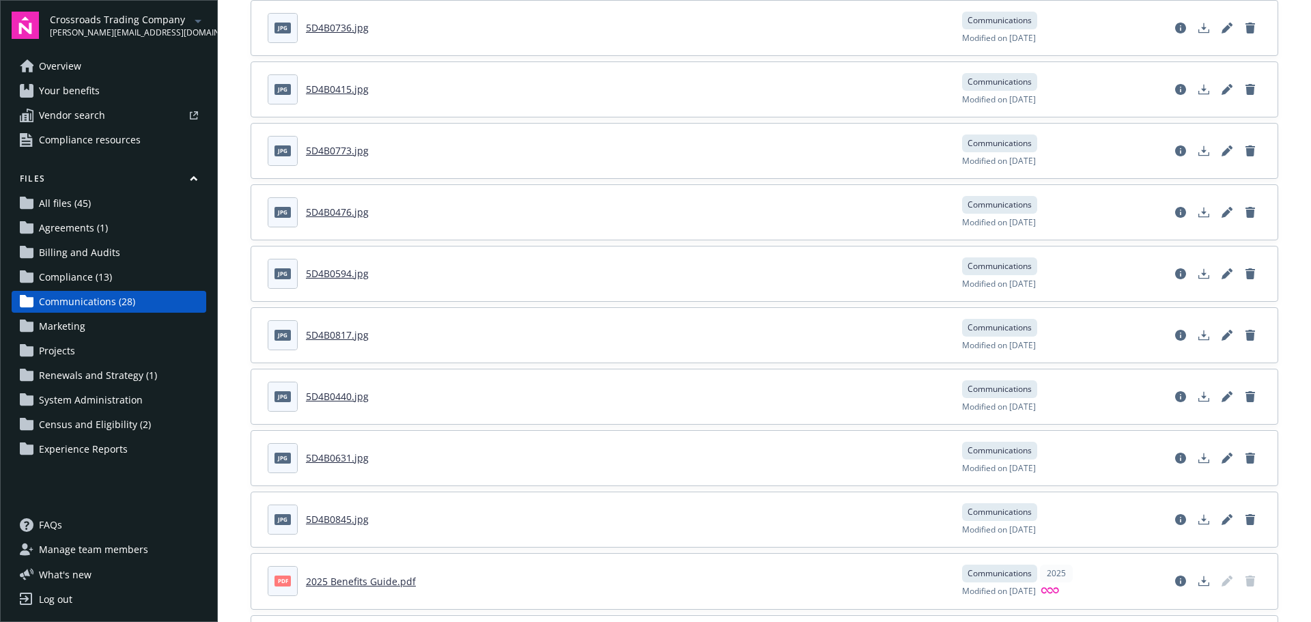
click at [326, 27] on link "5D4B0736.jpg" at bounding box center [337, 27] width 63 height 13
click at [1201, 27] on polygon "Download document" at bounding box center [1203, 27] width 5 height 8
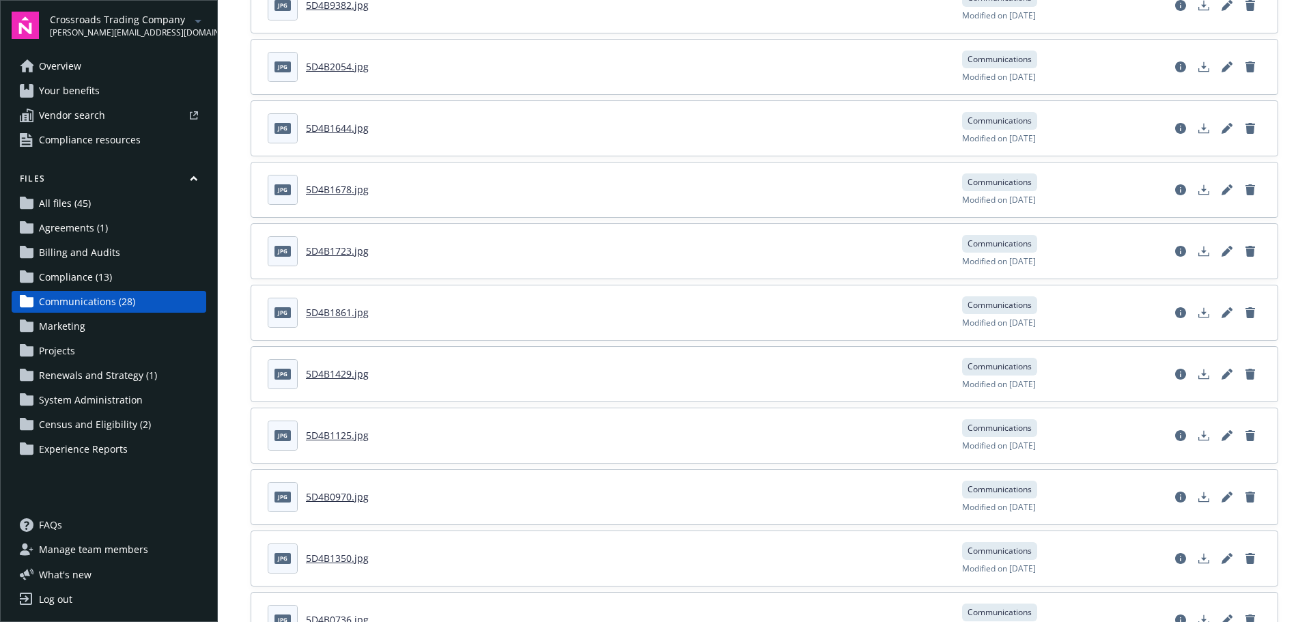
scroll to position [546, 0]
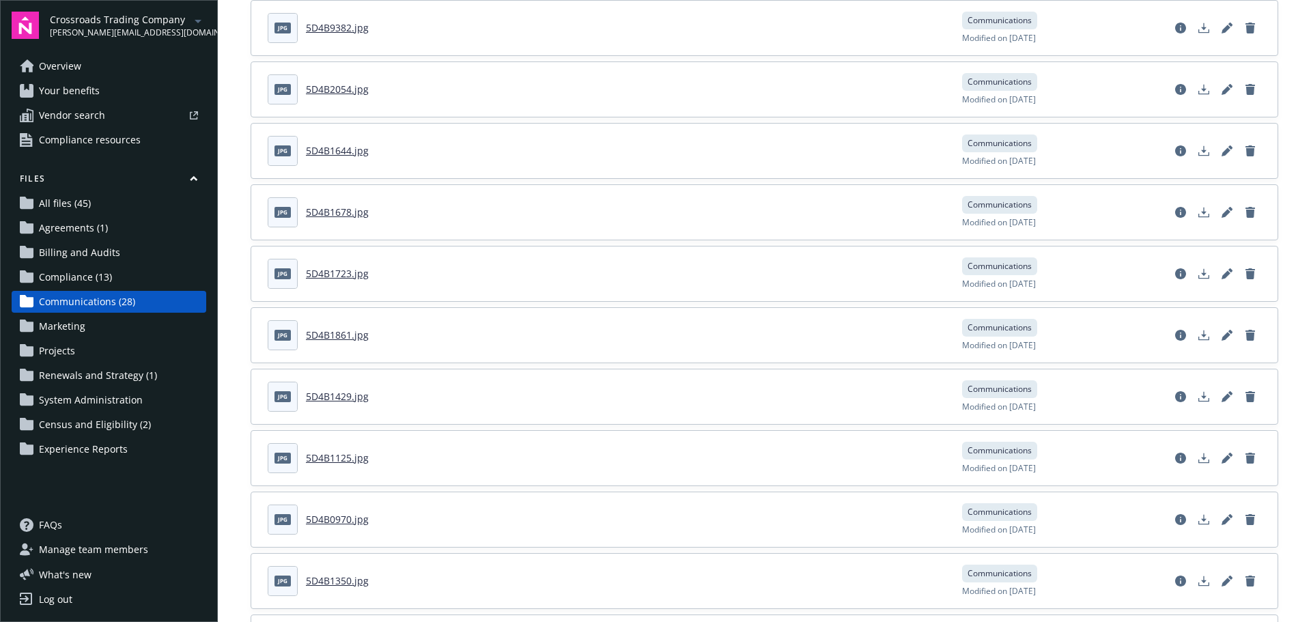
click at [330, 23] on link "5D4B9382.jpg" at bounding box center [337, 27] width 63 height 13
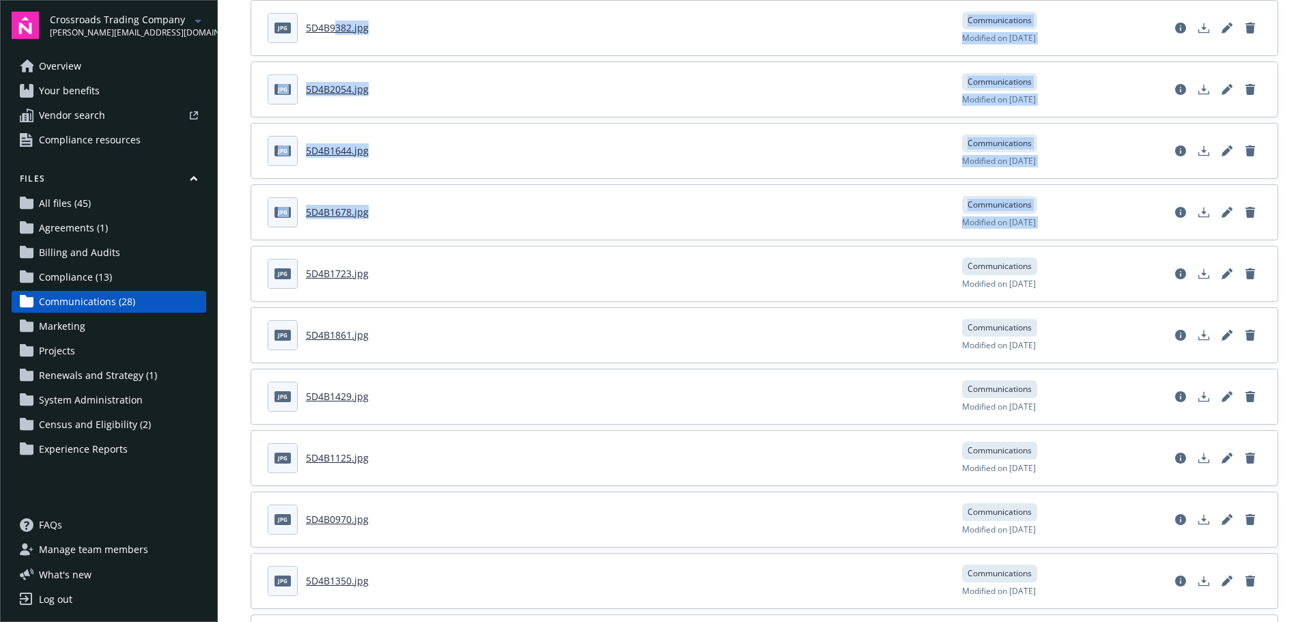
drag, startPoint x: 334, startPoint y: 26, endPoint x: 1728, endPoint y: 225, distance: 1408.0
click at [1310, 225] on html "Crossroads Trading Company alaine.gallanosa@newfront.com Overview Your benefits…" at bounding box center [655, 311] width 1311 height 622
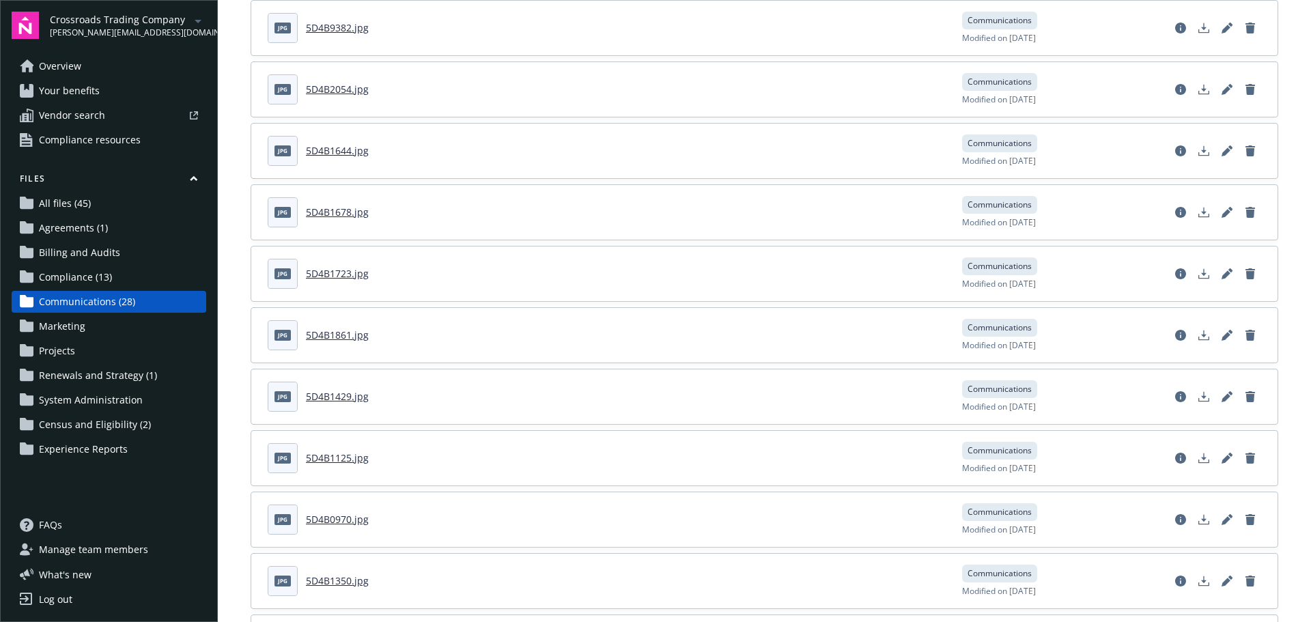
click at [322, 27] on link "5D4B9382.jpg" at bounding box center [337, 27] width 63 height 13
click at [1198, 29] on icon "Download document" at bounding box center [1203, 28] width 11 height 11
click at [329, 91] on link "5D4B2054.jpg" at bounding box center [337, 89] width 63 height 13
click at [326, 150] on link "5D4B1644.jpg" at bounding box center [337, 150] width 63 height 13
click at [334, 149] on link "5D4B1644.jpg" at bounding box center [337, 150] width 63 height 13
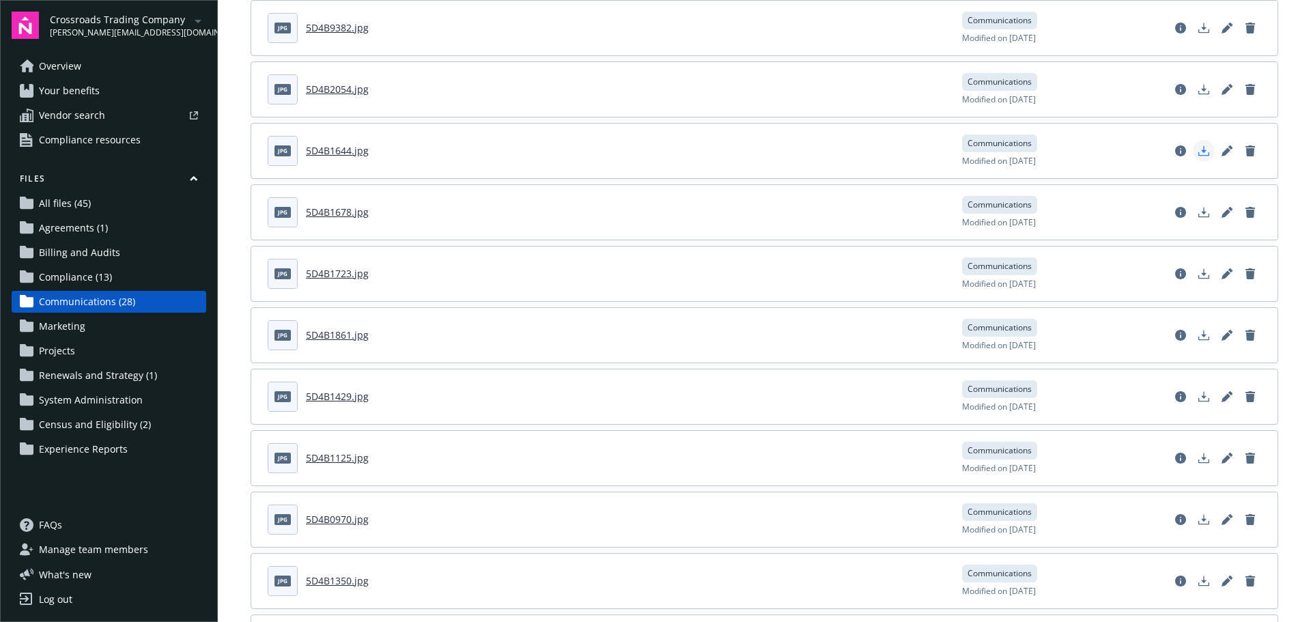
click at [1198, 151] on icon "Download document" at bounding box center [1203, 150] width 11 height 11
click at [341, 212] on link "5D4B1678.jpg" at bounding box center [337, 211] width 63 height 13
click at [1201, 212] on polygon "Download document" at bounding box center [1203, 211] width 5 height 8
click at [332, 274] on link "5D4B1723.jpg" at bounding box center [337, 273] width 63 height 13
click at [336, 337] on link "5D4B1861.jpg" at bounding box center [337, 334] width 63 height 13
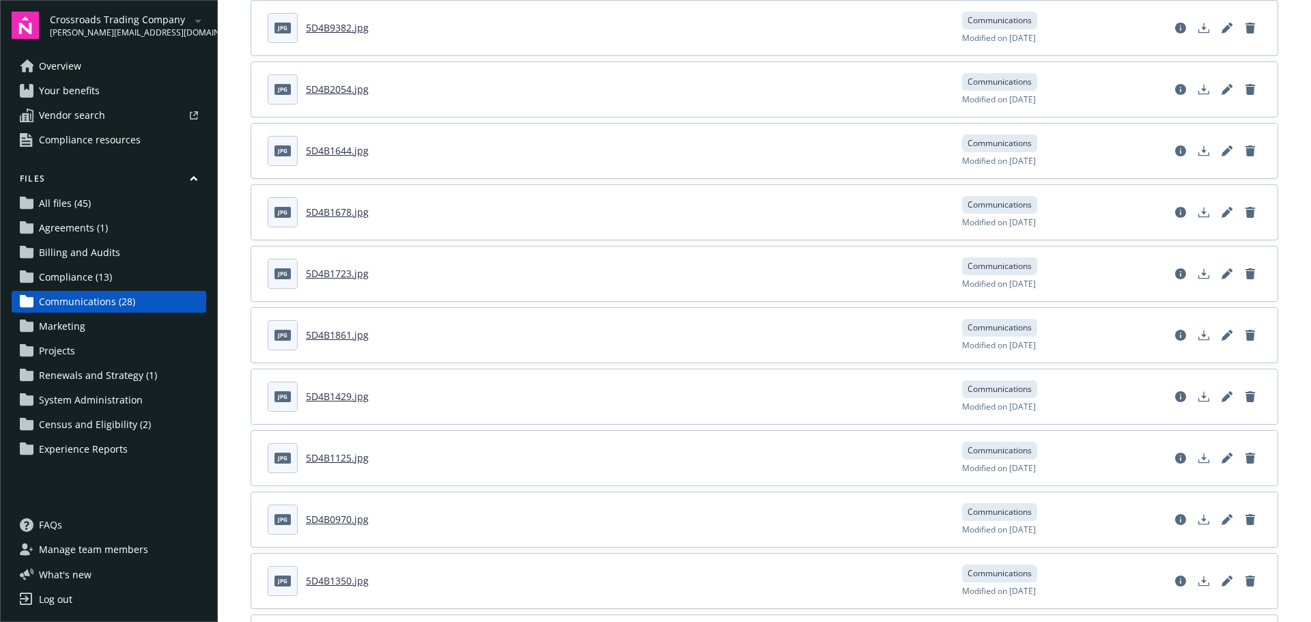
click at [342, 397] on link "5D4B1429.jpg" at bounding box center [337, 396] width 63 height 13
click at [337, 459] on link "5D4B1125.jpg" at bounding box center [337, 457] width 63 height 13
click at [345, 517] on link "5D4B0970.jpg" at bounding box center [337, 519] width 63 height 13
click at [342, 584] on link "5D4B1350.jpg" at bounding box center [337, 580] width 63 height 13
drag, startPoint x: 328, startPoint y: 580, endPoint x: 1780, endPoint y: 466, distance: 1455.7
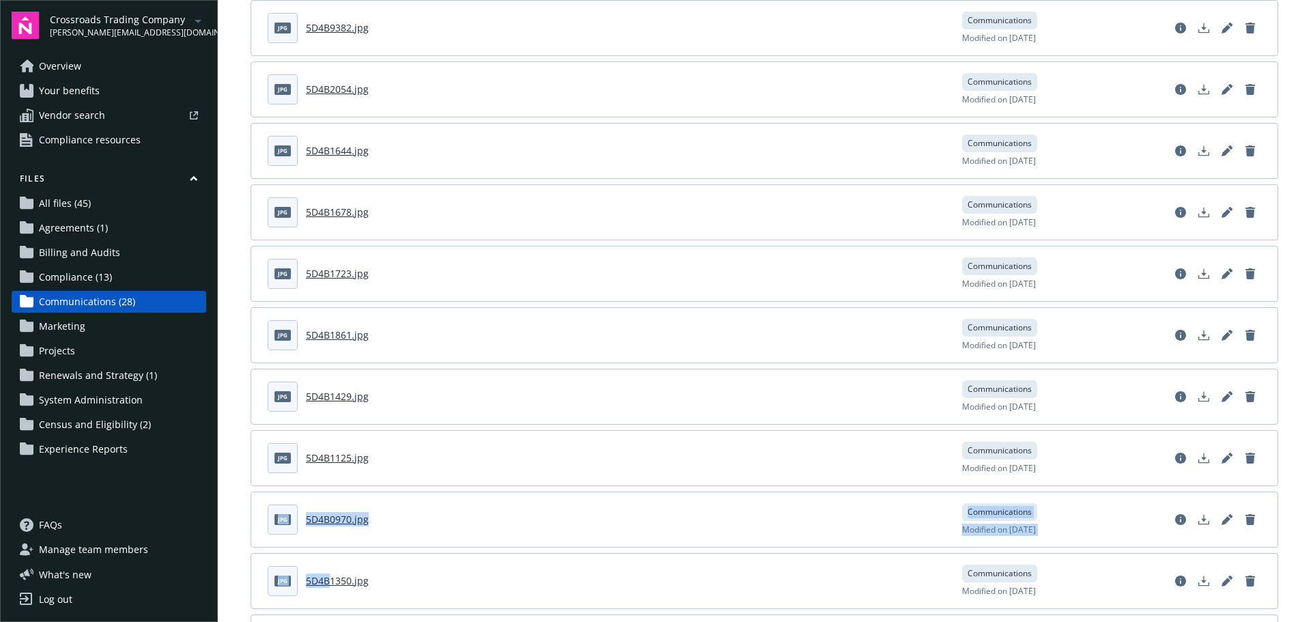
click at [1310, 466] on html "Crossroads Trading Company alaine.gallanosa@newfront.com Overview Your benefits…" at bounding box center [655, 311] width 1311 height 622
click at [330, 582] on link "5D4B1350.jpg" at bounding box center [337, 580] width 63 height 13
click at [1198, 583] on icon "Download document" at bounding box center [1203, 580] width 11 height 11
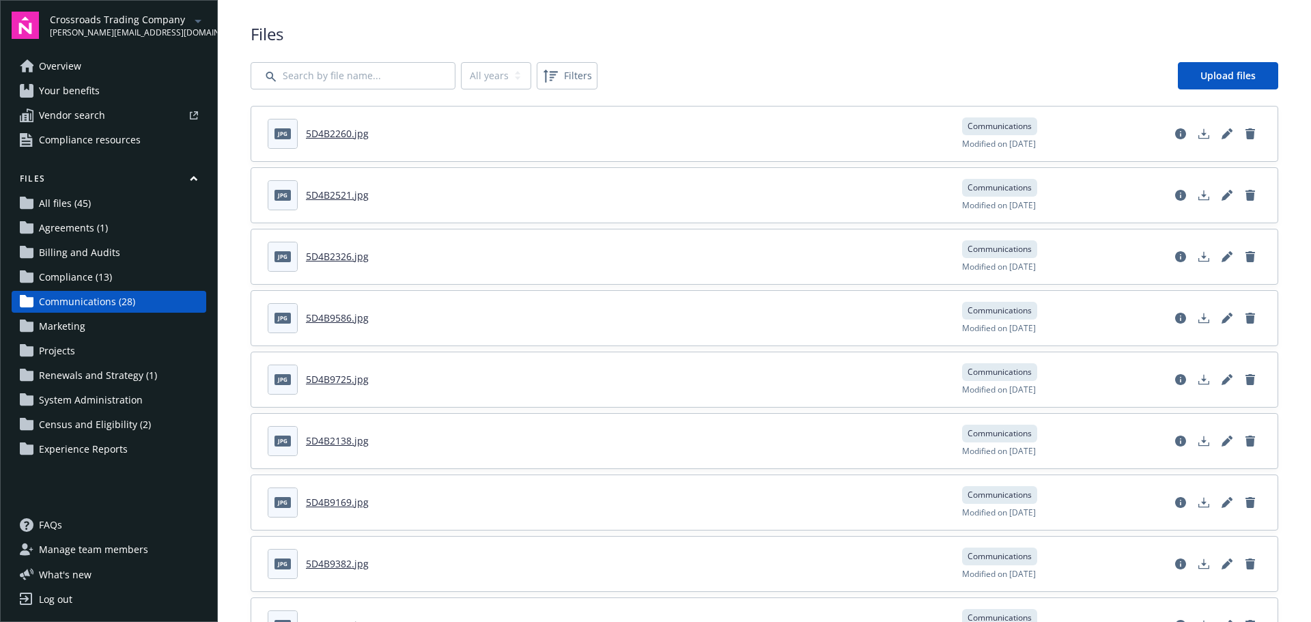
scroll to position [0, 0]
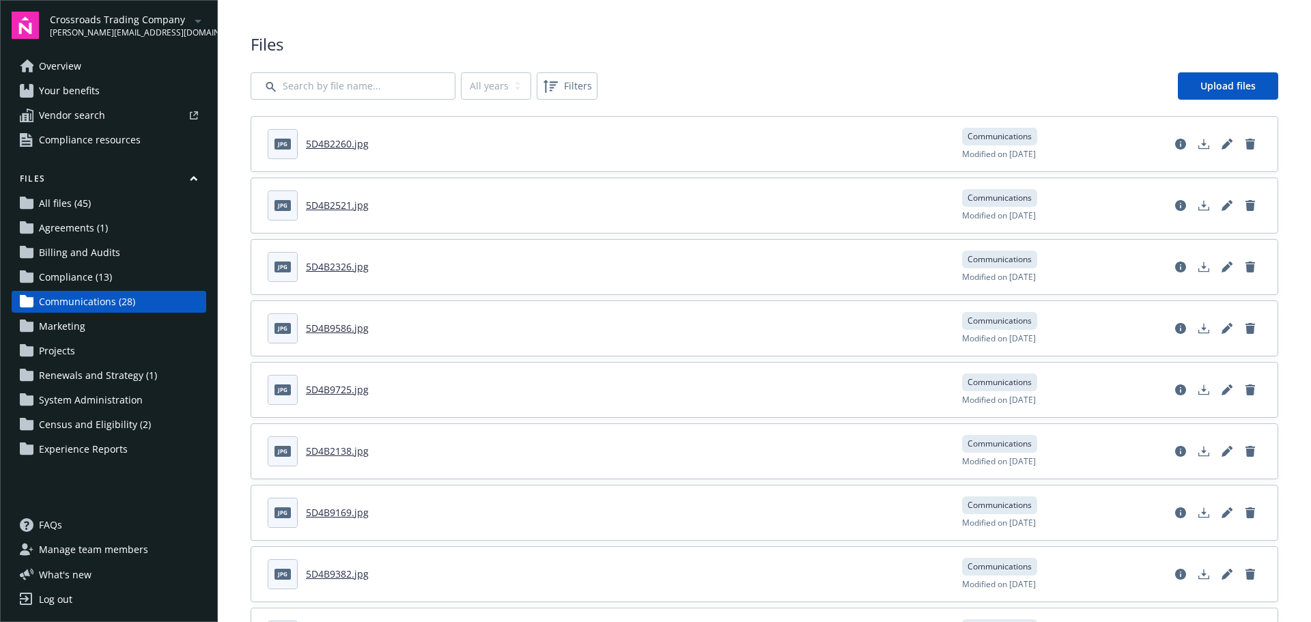
click at [332, 145] on link "5D4B2260.jpg" at bounding box center [337, 143] width 63 height 13
click at [1201, 143] on polygon "Download document" at bounding box center [1203, 143] width 5 height 8
click at [330, 203] on link "5D4B2521.jpg" at bounding box center [337, 205] width 63 height 13
click at [1201, 205] on polygon "Download document" at bounding box center [1203, 204] width 5 height 8
click at [345, 269] on link "5D4B2326.jpg" at bounding box center [337, 266] width 63 height 13
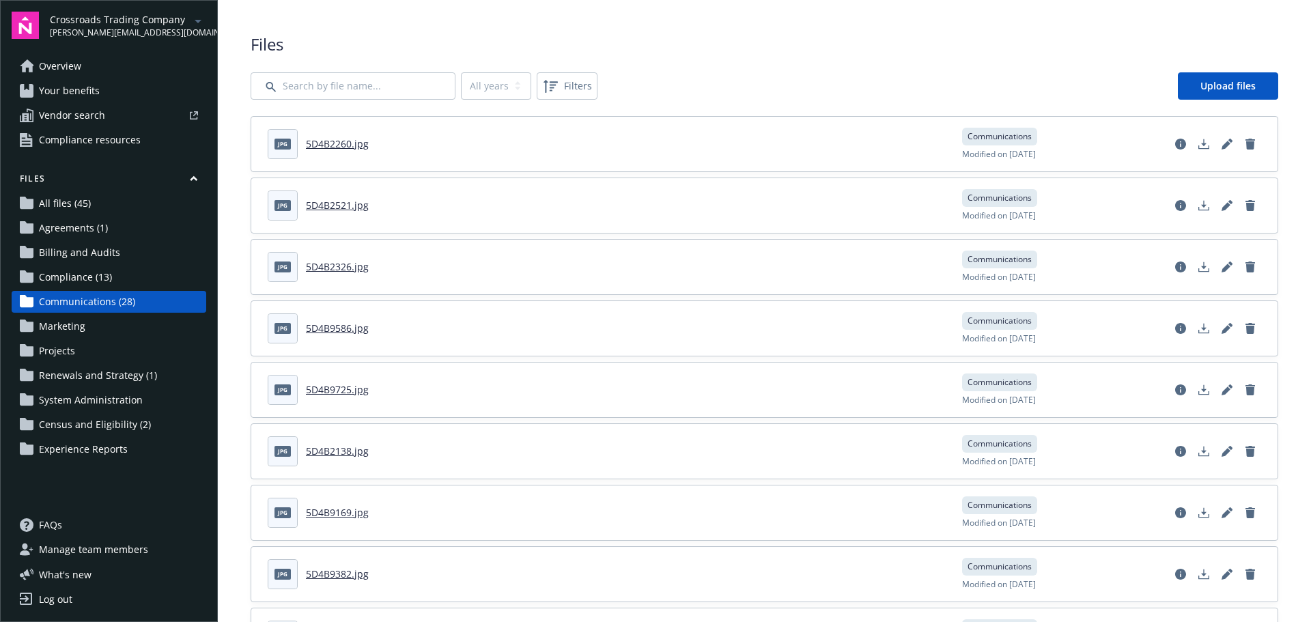
click at [332, 326] on link "5D4B9586.jpg" at bounding box center [337, 328] width 63 height 13
click at [328, 387] on link "5D4B9725.jpg" at bounding box center [337, 389] width 63 height 13
click at [1201, 144] on polygon "Download document" at bounding box center [1203, 143] width 5 height 8
click at [1199, 206] on link "Download document" at bounding box center [1204, 206] width 22 height 22
click at [330, 324] on link "5D4B9586.jpg" at bounding box center [337, 328] width 63 height 13
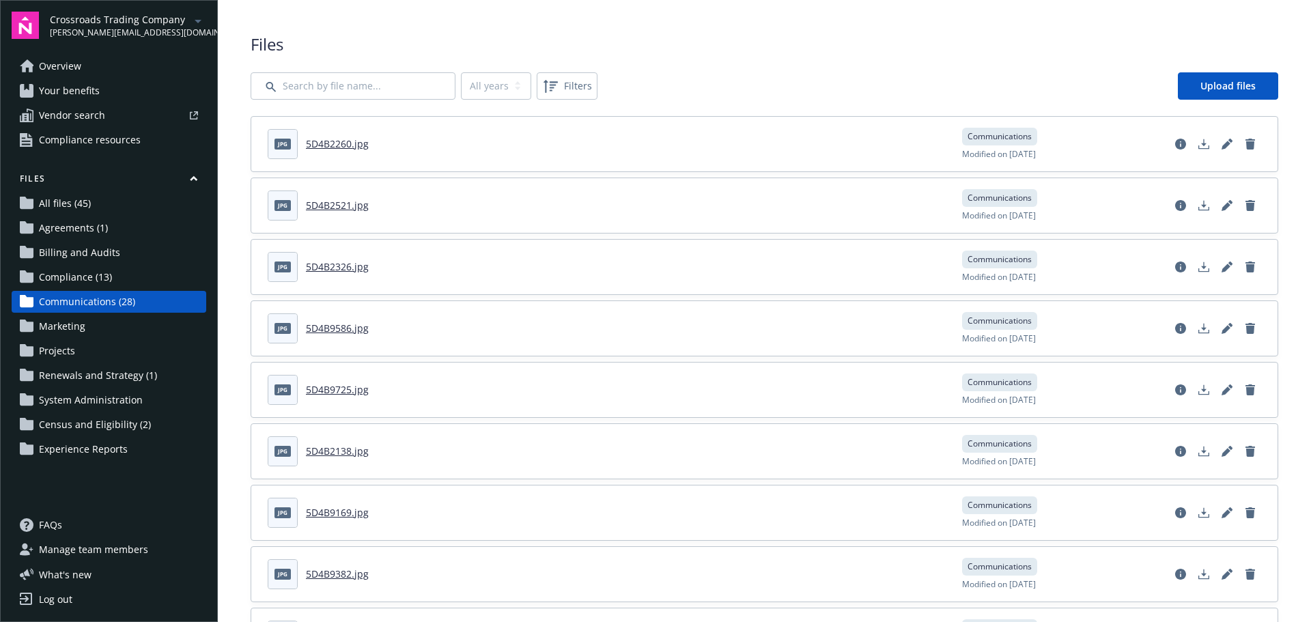
click at [330, 387] on link "5D4B9725.jpg" at bounding box center [337, 389] width 63 height 13
click at [1198, 391] on icon "Download document" at bounding box center [1203, 392] width 11 height 3
click at [329, 391] on link "5D4B9725.jpg" at bounding box center [337, 389] width 63 height 13
click at [334, 449] on link "5D4B2138.jpg" at bounding box center [337, 450] width 63 height 13
click at [326, 512] on link "5D4B9169.jpg" at bounding box center [337, 512] width 63 height 13
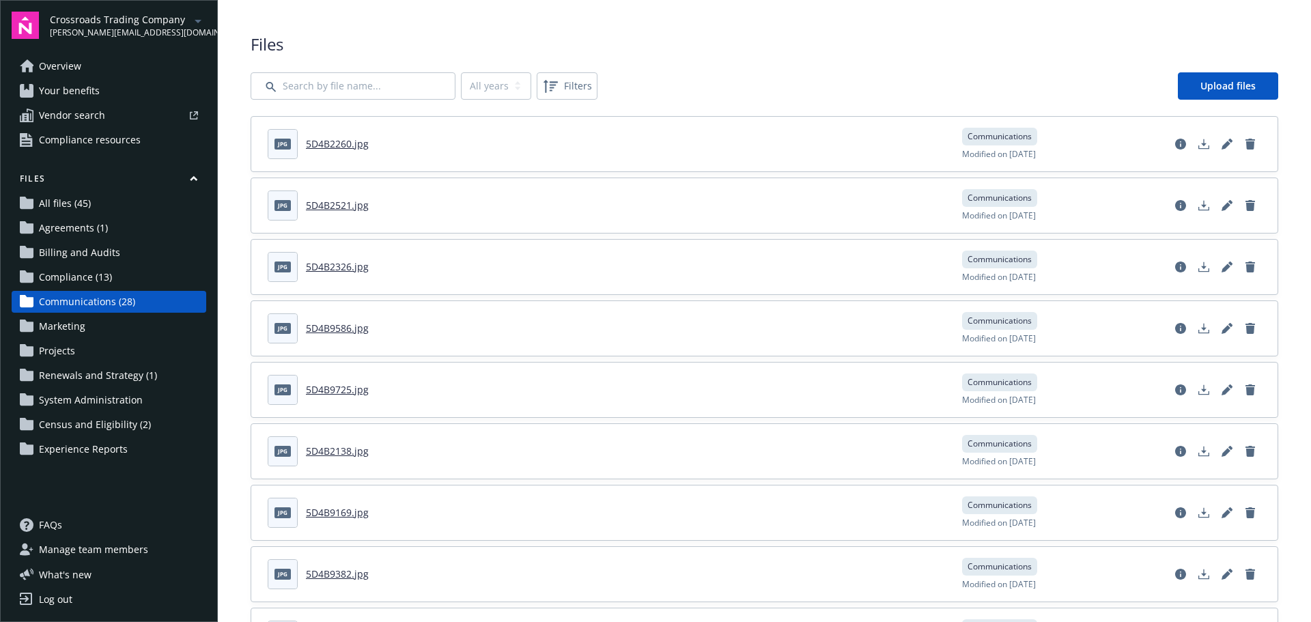
click at [337, 573] on link "5D4B9382.jpg" at bounding box center [337, 573] width 63 height 13
click at [330, 143] on link "5D4B2260.jpg" at bounding box center [337, 143] width 63 height 13
click at [333, 207] on link "5D4B2521.jpg" at bounding box center [337, 205] width 63 height 13
click at [344, 264] on link "5D4B2326.jpg" at bounding box center [337, 266] width 63 height 13
click at [334, 331] on link "5D4B9586.jpg" at bounding box center [337, 328] width 63 height 13
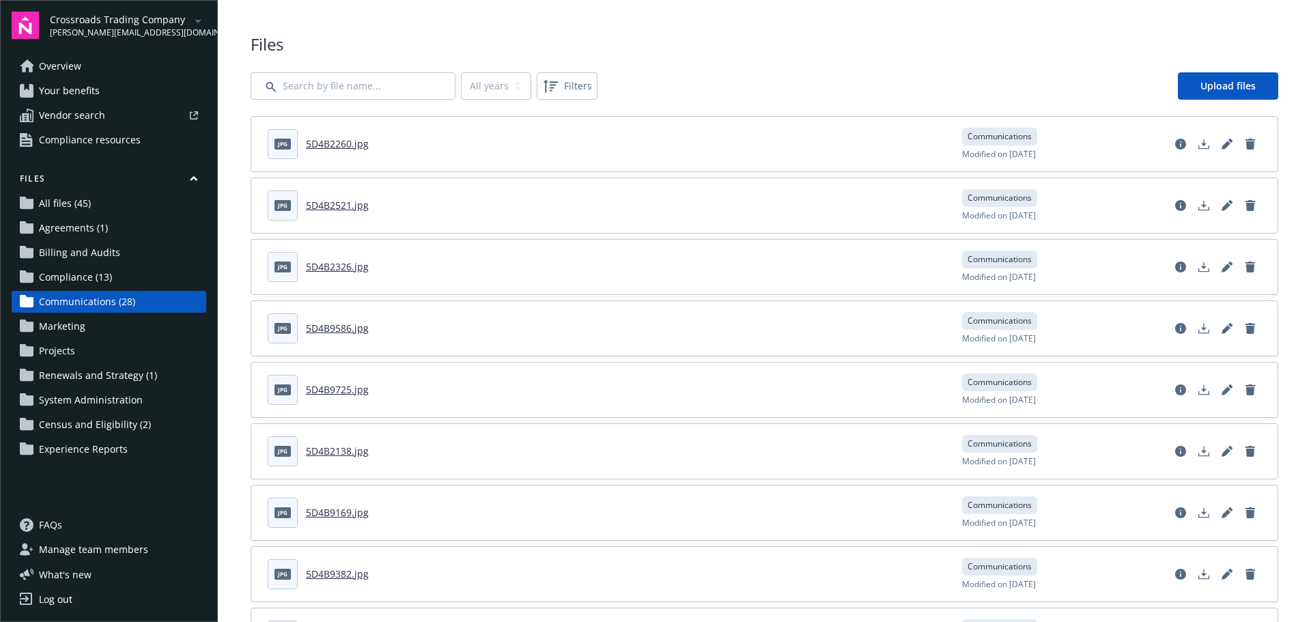
click at [339, 391] on link "5D4B9725.jpg" at bounding box center [337, 389] width 63 height 13
click at [334, 452] on link "5D4B2138.jpg" at bounding box center [337, 450] width 63 height 13
click at [348, 513] on link "5D4B9169.jpg" at bounding box center [337, 512] width 63 height 13
click at [339, 577] on link "5D4B9382.jpg" at bounding box center [337, 573] width 63 height 13
click at [338, 512] on link "5D4B9169.jpg" at bounding box center [337, 512] width 63 height 13
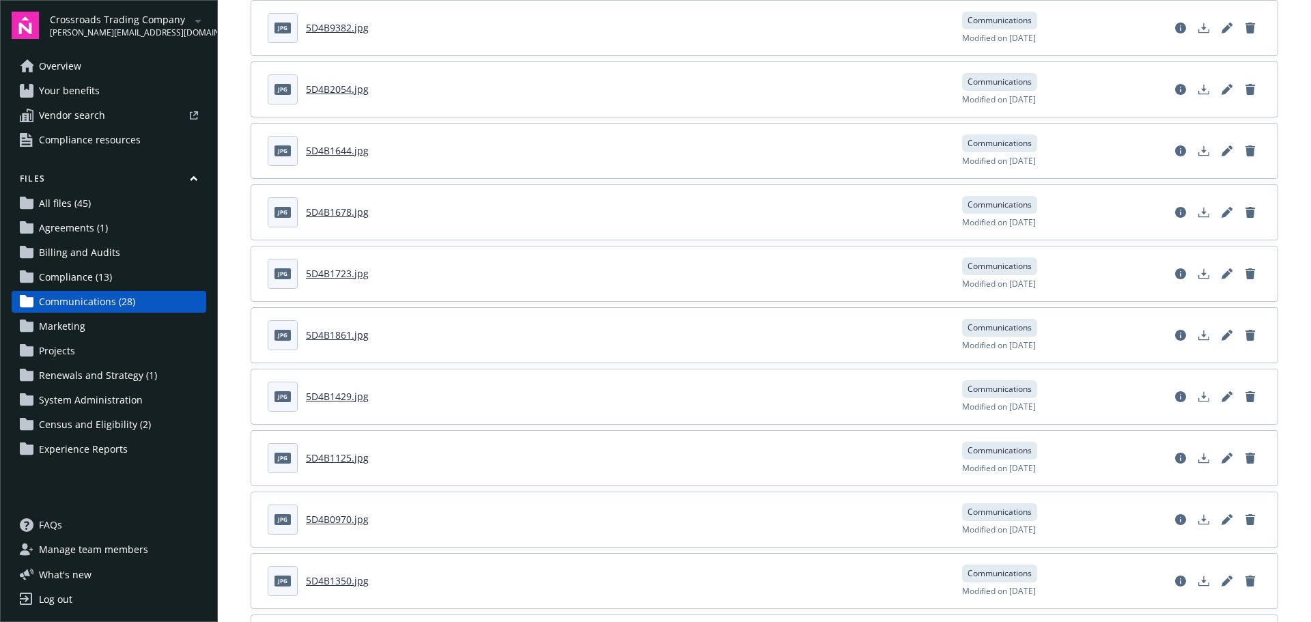
scroll to position [614, 0]
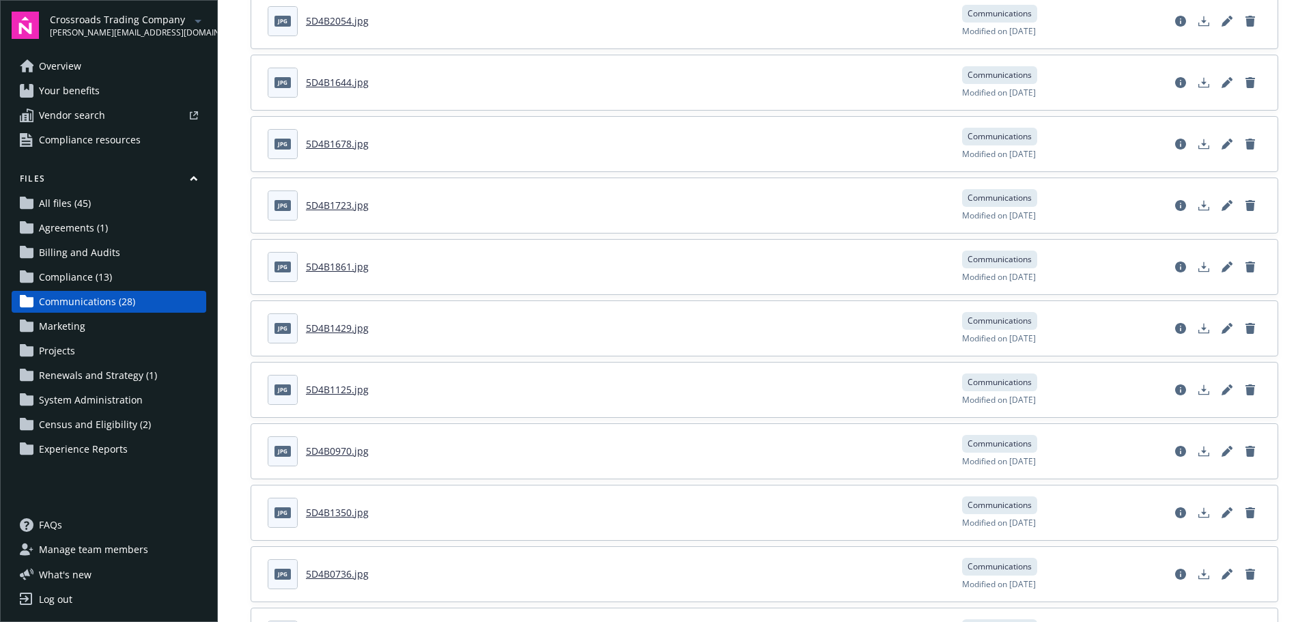
click at [332, 17] on link "5D4B2054.jpg" at bounding box center [337, 20] width 63 height 13
click at [1201, 20] on polygon "Download document" at bounding box center [1203, 20] width 5 height 8
click at [332, 80] on link "5D4B1644.jpg" at bounding box center [337, 82] width 63 height 13
click at [329, 145] on link "5D4B1678.jpg" at bounding box center [337, 143] width 63 height 13
click at [340, 206] on link "5D4B1723.jpg" at bounding box center [337, 205] width 63 height 13
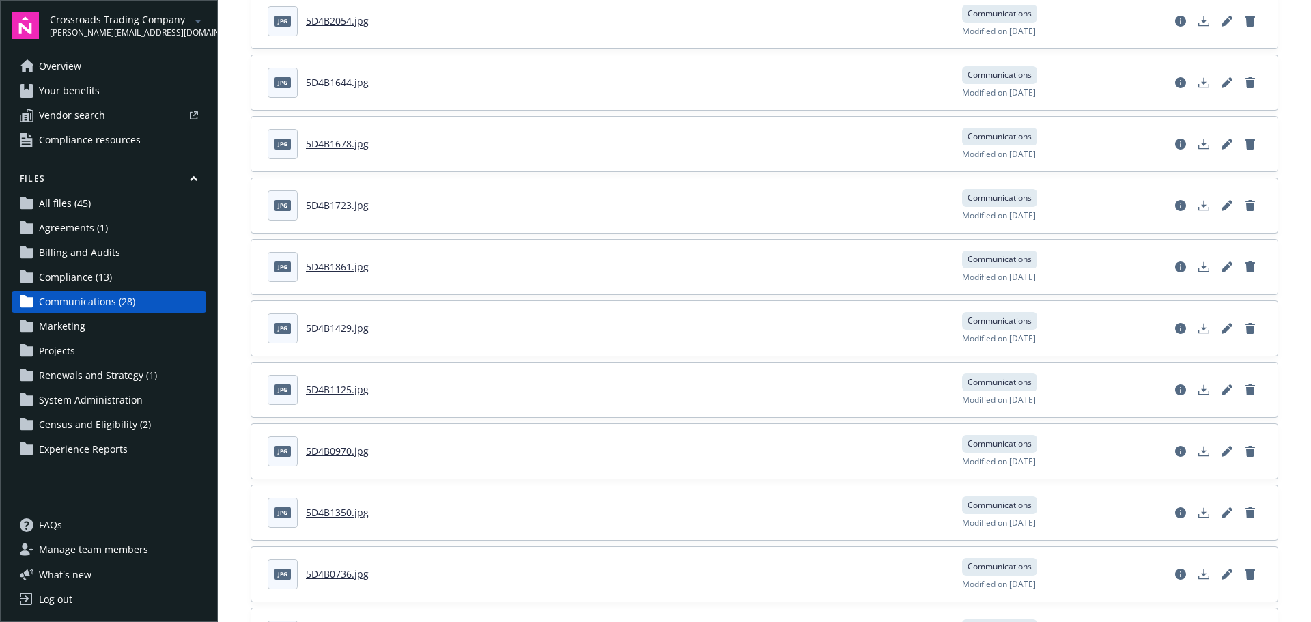
click at [331, 265] on link "5D4B1861.jpg" at bounding box center [337, 266] width 63 height 13
click at [1198, 266] on icon "Download document" at bounding box center [1203, 266] width 11 height 11
click at [338, 330] on link "5D4B1429.jpg" at bounding box center [337, 328] width 63 height 13
click at [332, 388] on link "5D4B1125.jpg" at bounding box center [337, 389] width 63 height 13
click at [344, 388] on link "5D4B1125.jpg" at bounding box center [337, 389] width 63 height 13
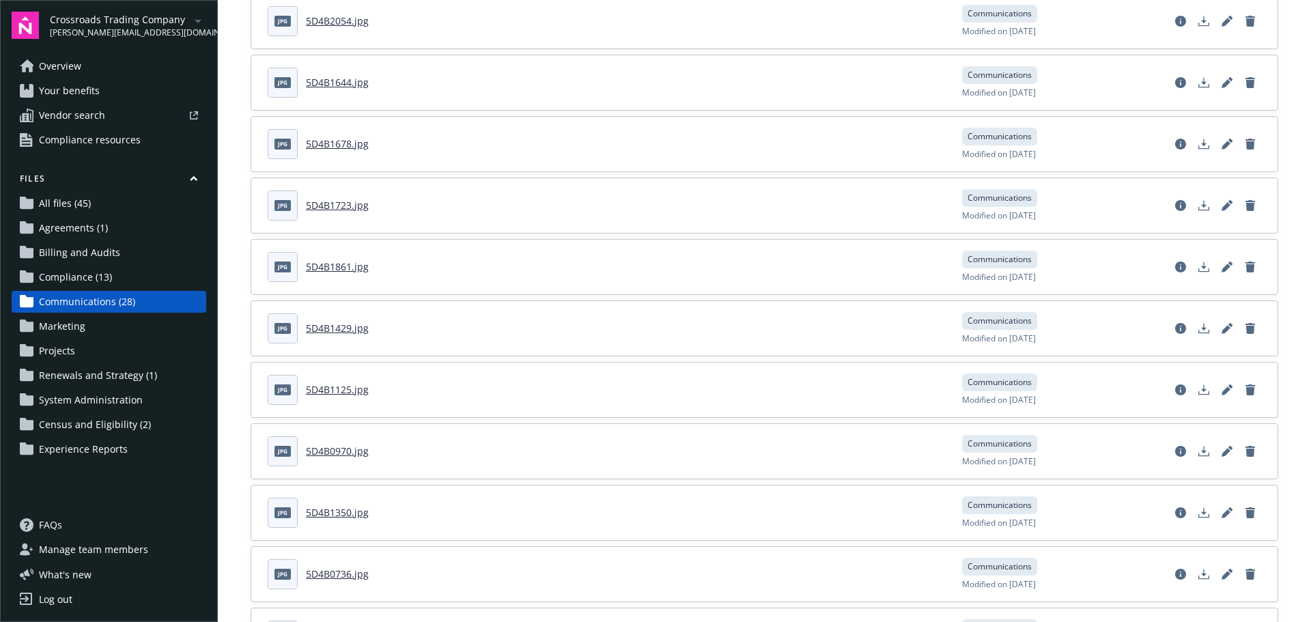
click at [331, 452] on link "5D4B0970.jpg" at bounding box center [337, 450] width 63 height 13
click at [333, 514] on link "5D4B1350.jpg" at bounding box center [337, 512] width 63 height 13
click at [332, 512] on link "5D4B1350.jpg" at bounding box center [337, 512] width 63 height 13
click at [342, 513] on link "5D4B1350.jpg" at bounding box center [337, 512] width 63 height 13
click at [330, 513] on link "5D4B1350.jpg" at bounding box center [337, 512] width 63 height 13
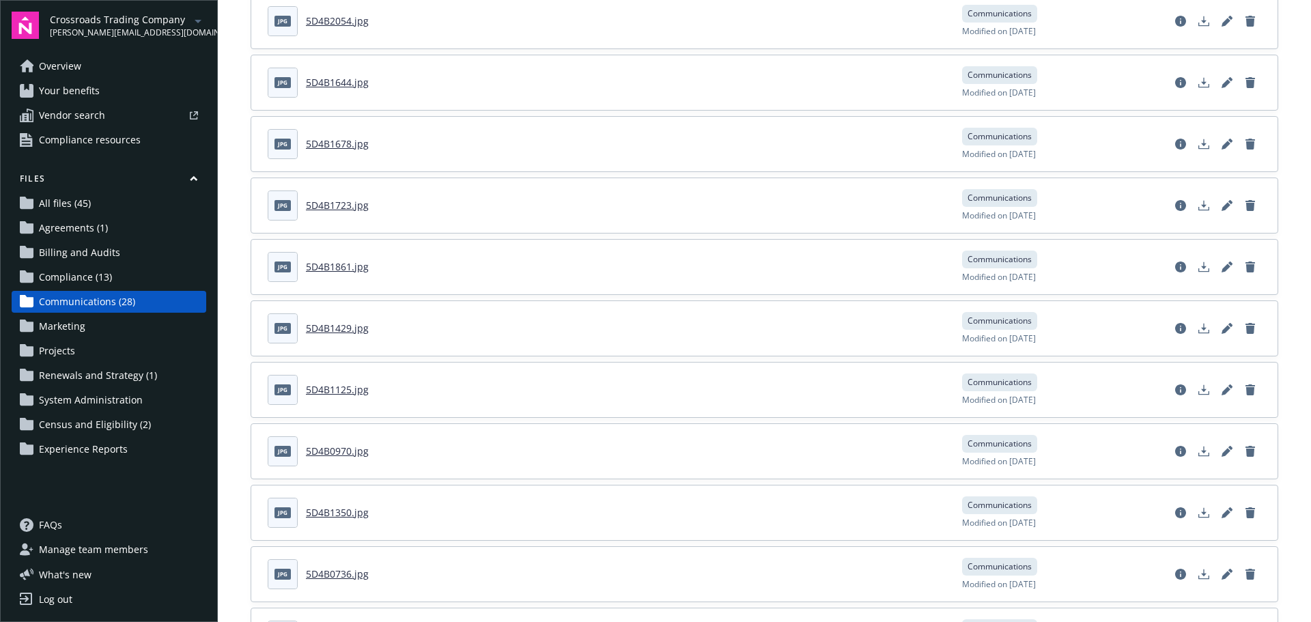
click at [343, 448] on link "5D4B0970.jpg" at bounding box center [337, 450] width 63 height 13
click at [338, 577] on link "5D4B0736.jpg" at bounding box center [337, 573] width 63 height 13
click at [1198, 575] on icon "Download document" at bounding box center [1203, 574] width 11 height 11
click at [332, 23] on link "5D4B0415.jpg" at bounding box center [337, 20] width 63 height 13
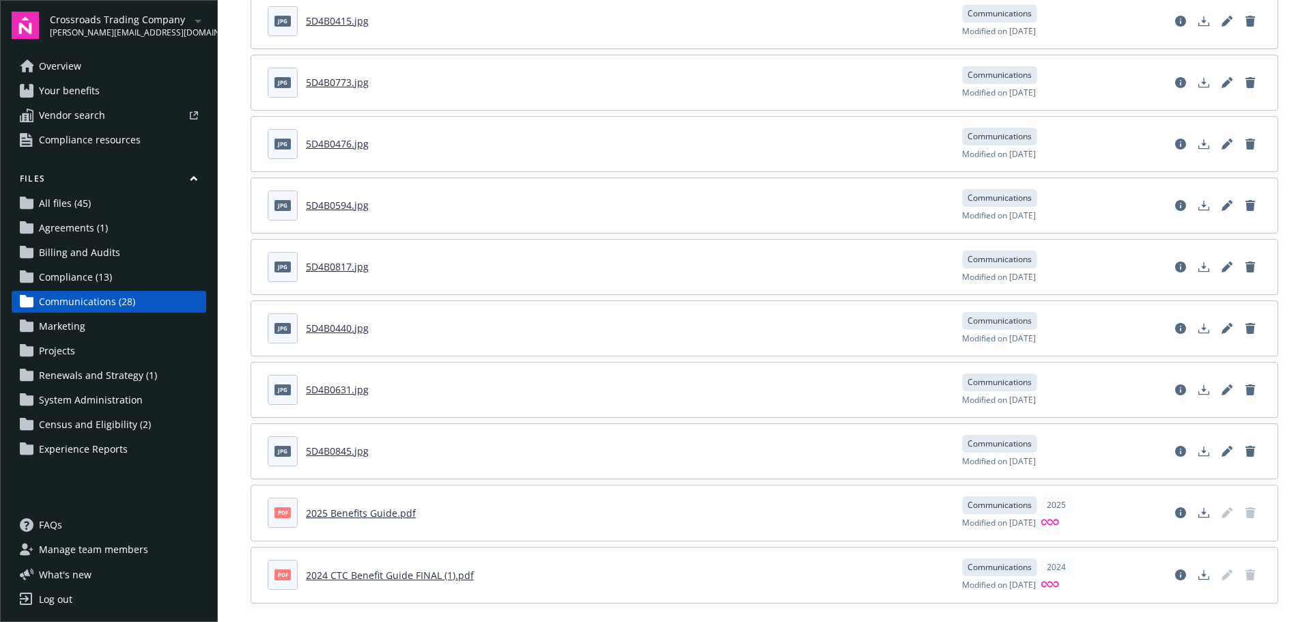
click at [328, 88] on link "5D4B0773.jpg" at bounding box center [337, 82] width 63 height 13
click at [337, 141] on link "5D4B0476.jpg" at bounding box center [337, 143] width 63 height 13
click at [1198, 140] on icon "Download document" at bounding box center [1203, 144] width 11 height 11
click at [343, 207] on link "5D4B0594.jpg" at bounding box center [337, 205] width 63 height 13
click at [1198, 203] on icon "Download document" at bounding box center [1203, 205] width 11 height 11
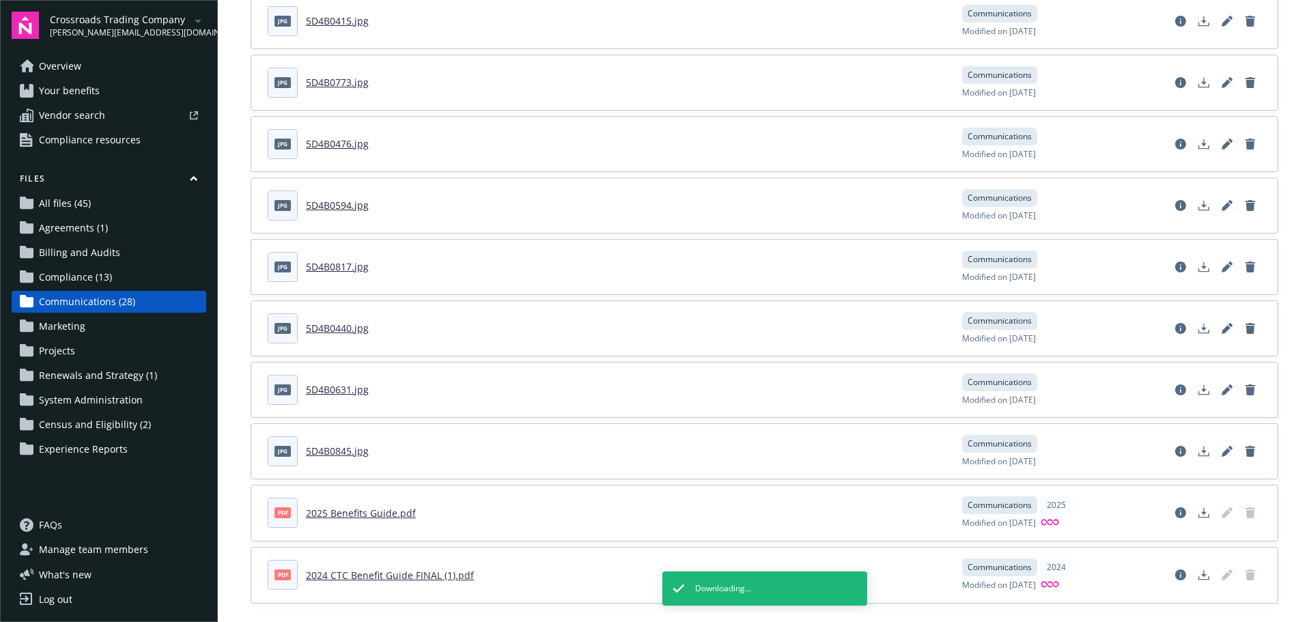
click at [336, 269] on link "5D4B0817.jpg" at bounding box center [337, 266] width 63 height 13
click at [341, 331] on link "5D4B0440.jpg" at bounding box center [337, 328] width 63 height 13
click at [336, 389] on link "5D4B0631.jpg" at bounding box center [337, 389] width 63 height 13
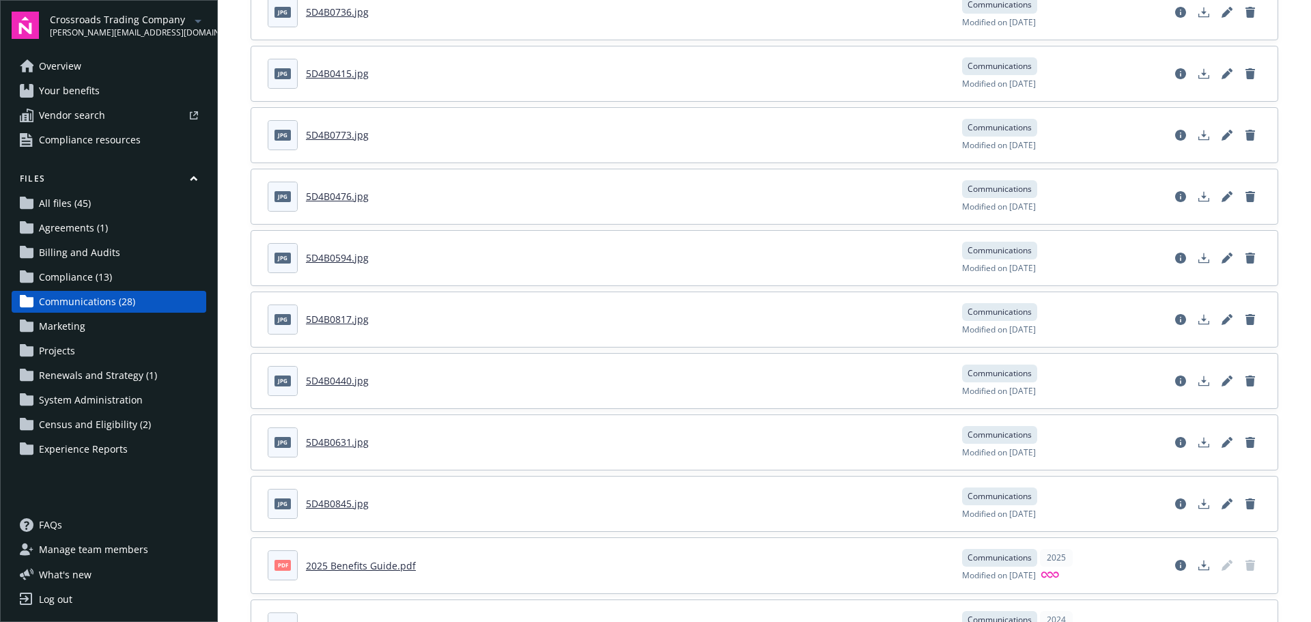
scroll to position [1243, 0]
